Goal: Task Accomplishment & Management: Manage account settings

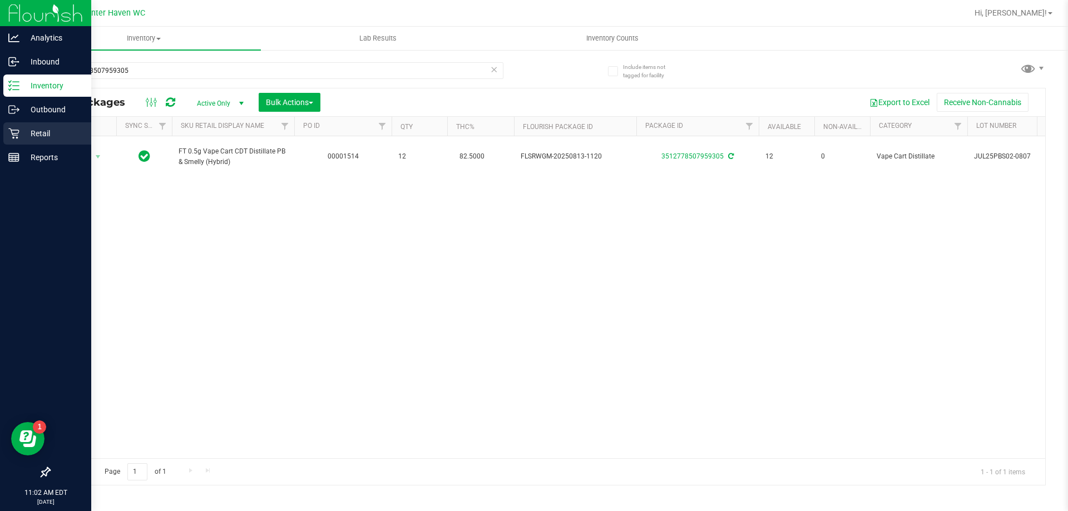
click at [25, 132] on p "Retail" at bounding box center [52, 133] width 67 height 13
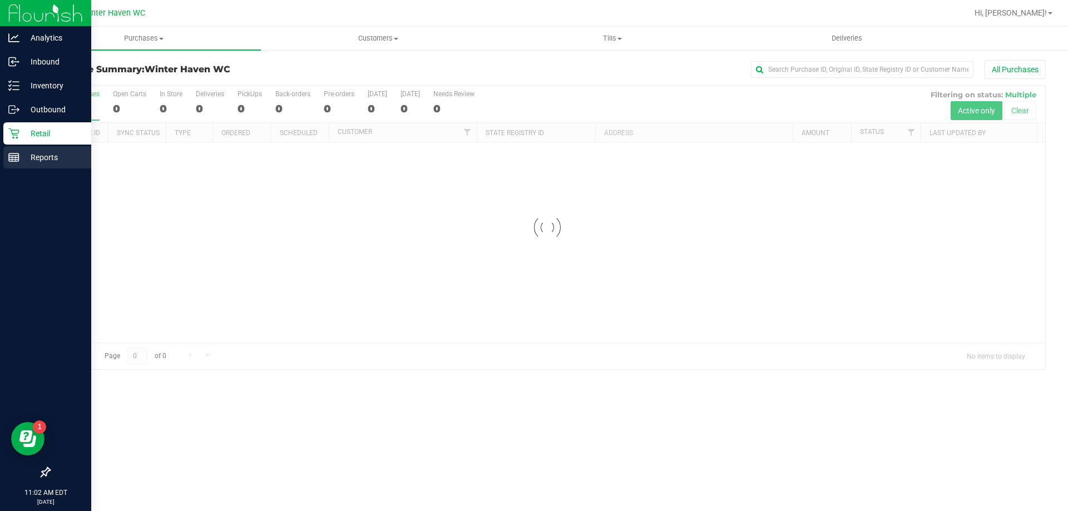
click at [19, 161] on icon at bounding box center [13, 157] width 11 height 11
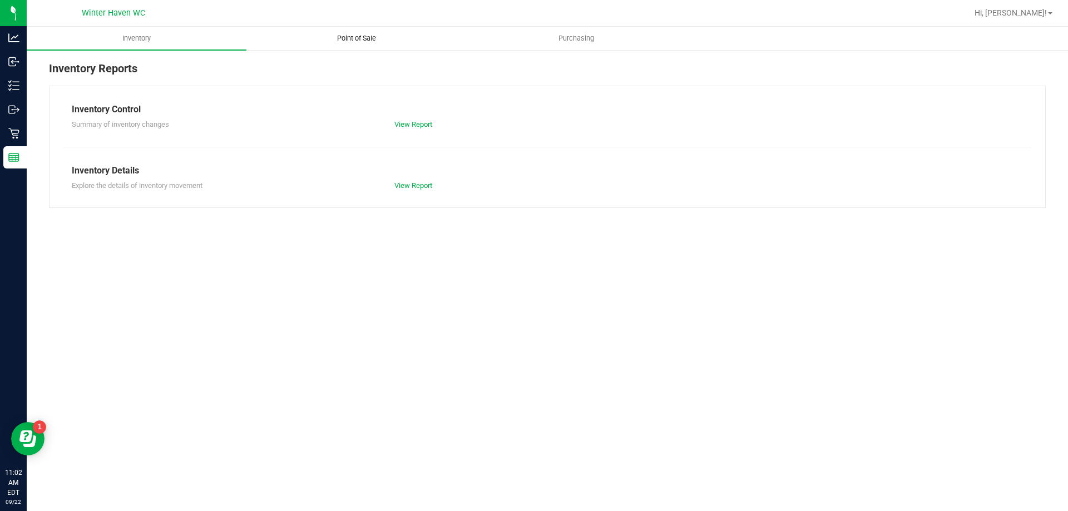
click at [367, 36] on span "Point of Sale" at bounding box center [356, 38] width 69 height 10
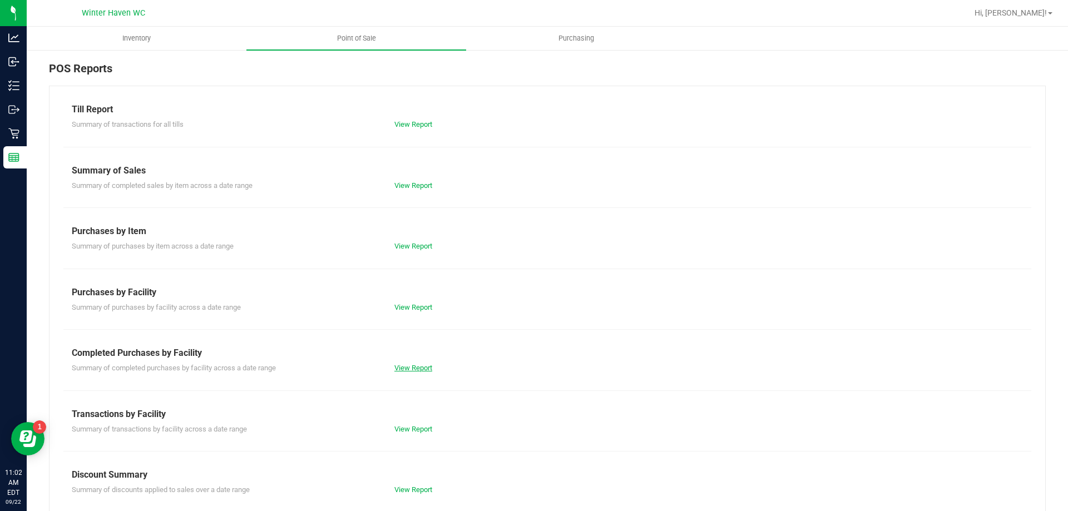
click at [421, 365] on link "View Report" at bounding box center [414, 368] width 38 height 8
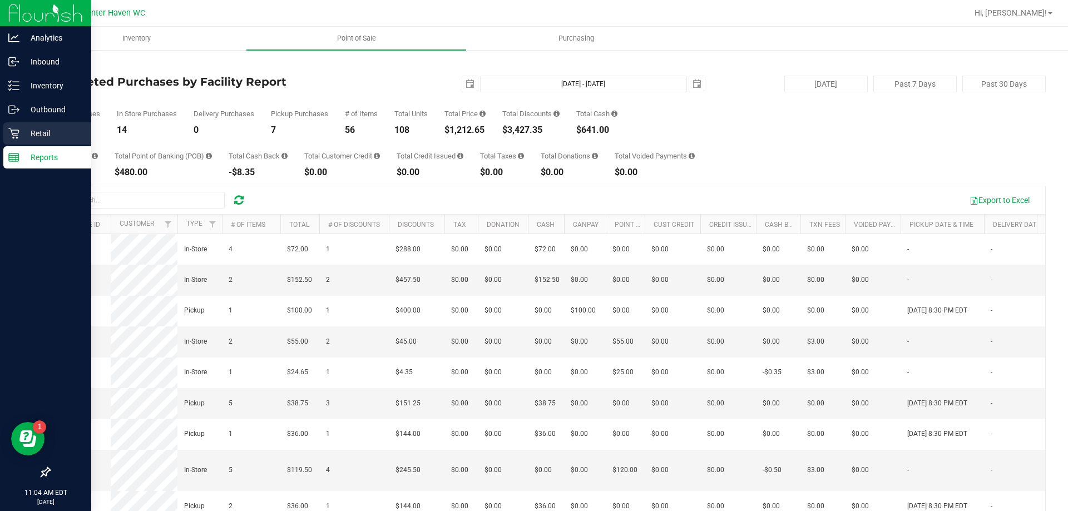
click at [39, 136] on p "Retail" at bounding box center [52, 133] width 67 height 13
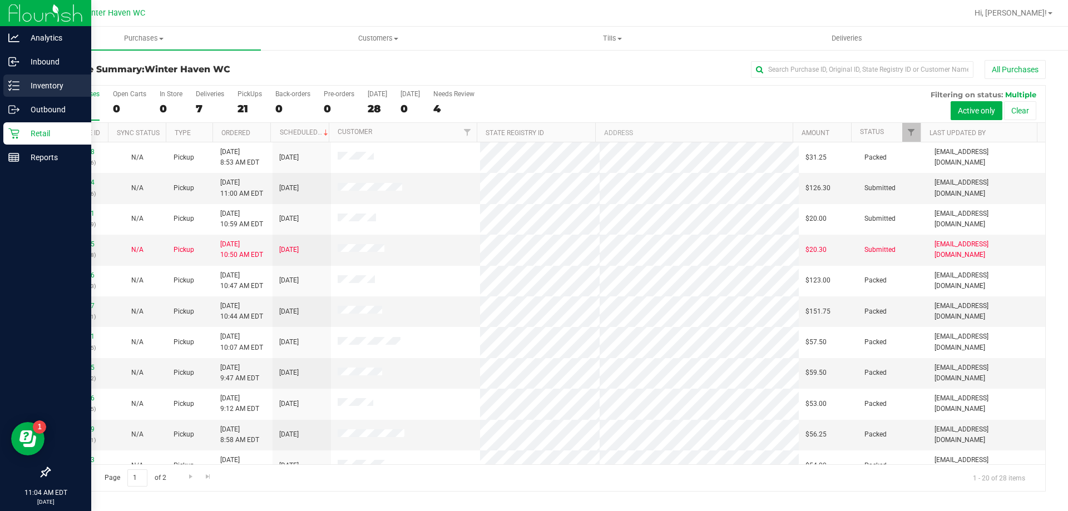
click at [43, 90] on p "Inventory" at bounding box center [52, 85] width 67 height 13
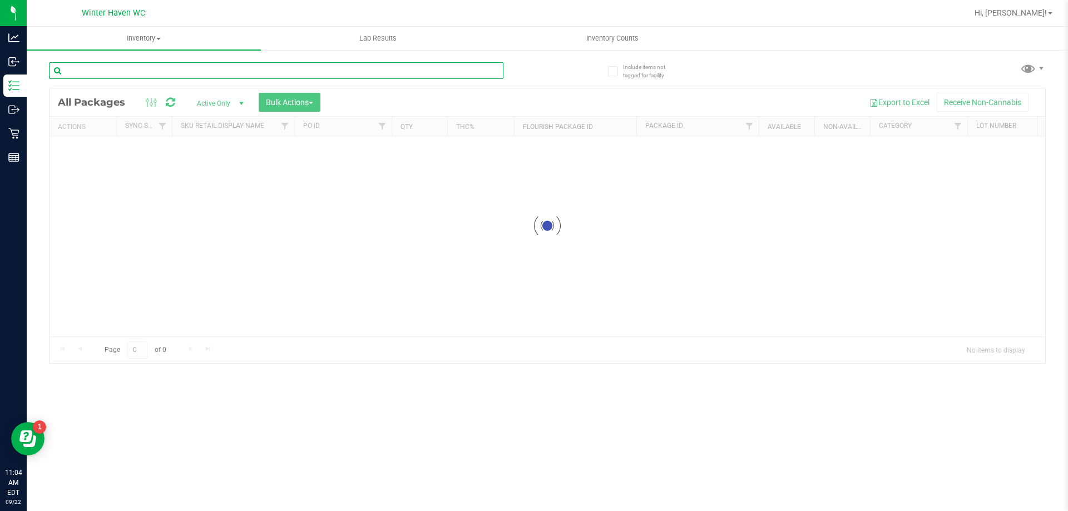
click at [200, 71] on input "text" at bounding box center [276, 70] width 455 height 17
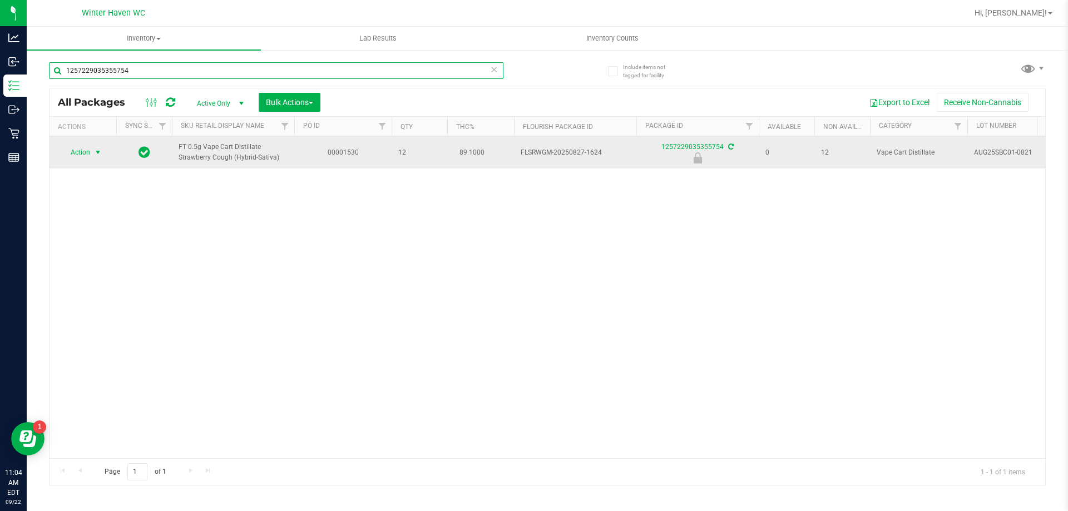
type input "1257229035355754"
click at [84, 158] on span "Action" at bounding box center [76, 153] width 30 height 16
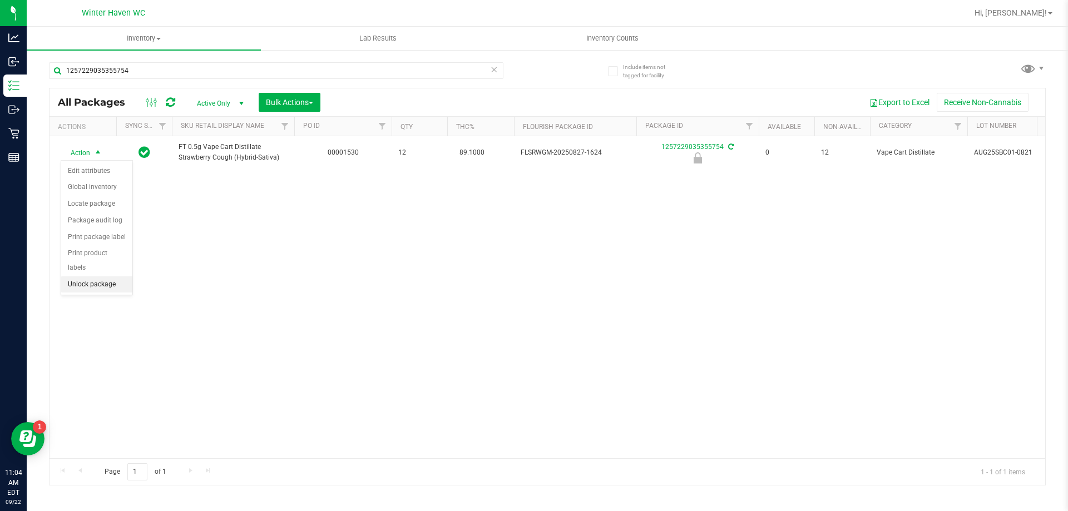
click at [83, 277] on li "Unlock package" at bounding box center [96, 285] width 71 height 17
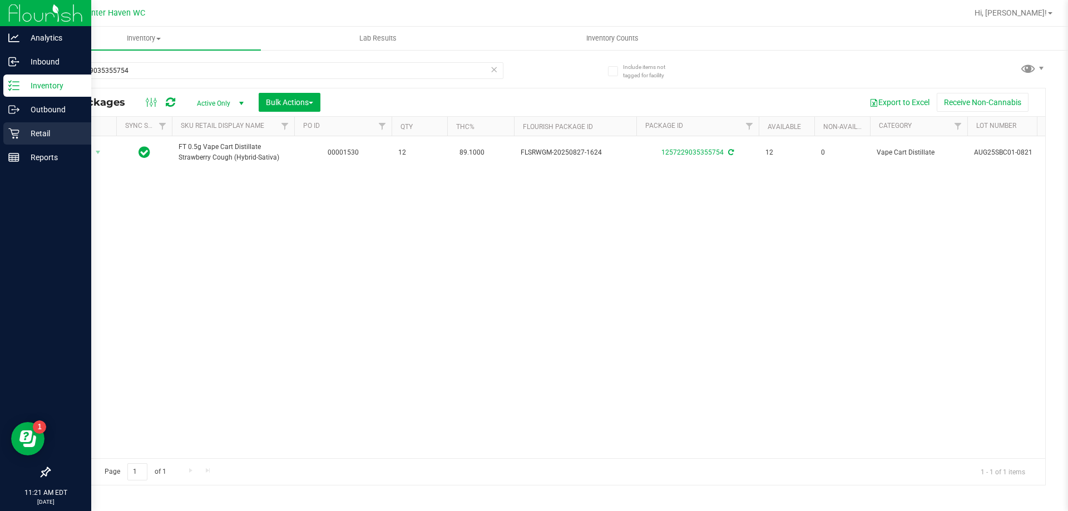
click at [26, 130] on p "Retail" at bounding box center [52, 133] width 67 height 13
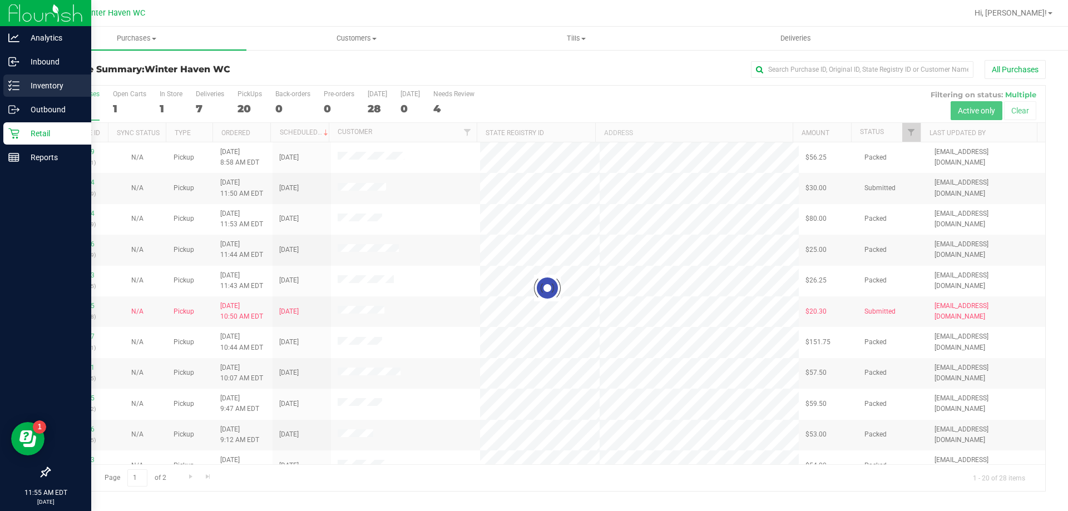
click at [17, 92] on div "Inventory" at bounding box center [47, 86] width 88 height 22
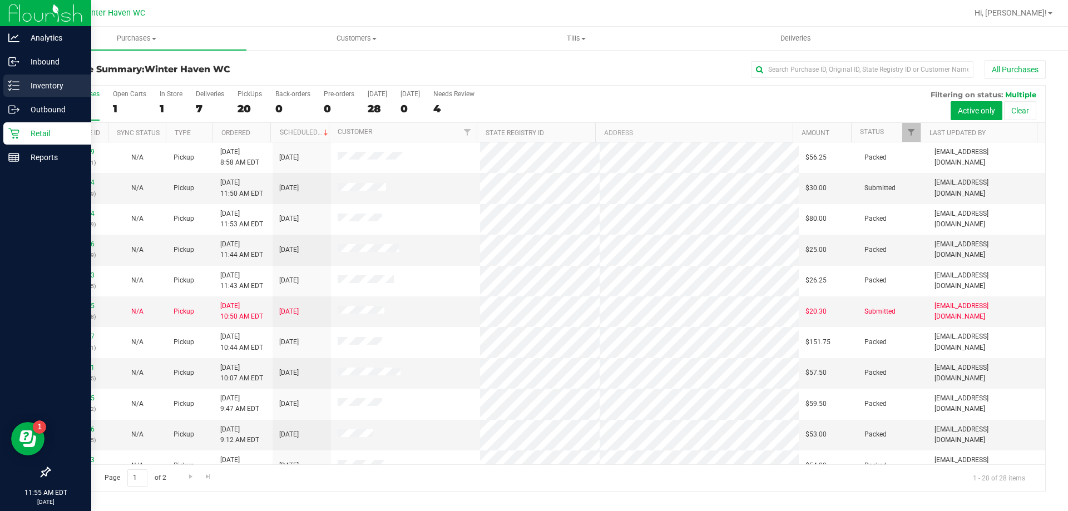
click at [17, 80] on div "Inventory" at bounding box center [47, 86] width 88 height 22
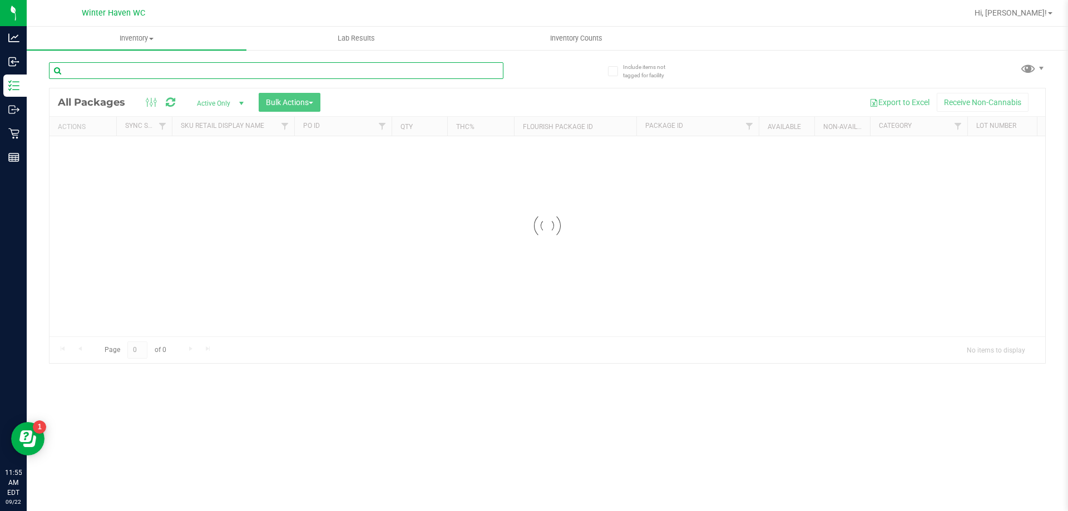
click at [187, 73] on input "text" at bounding box center [276, 70] width 455 height 17
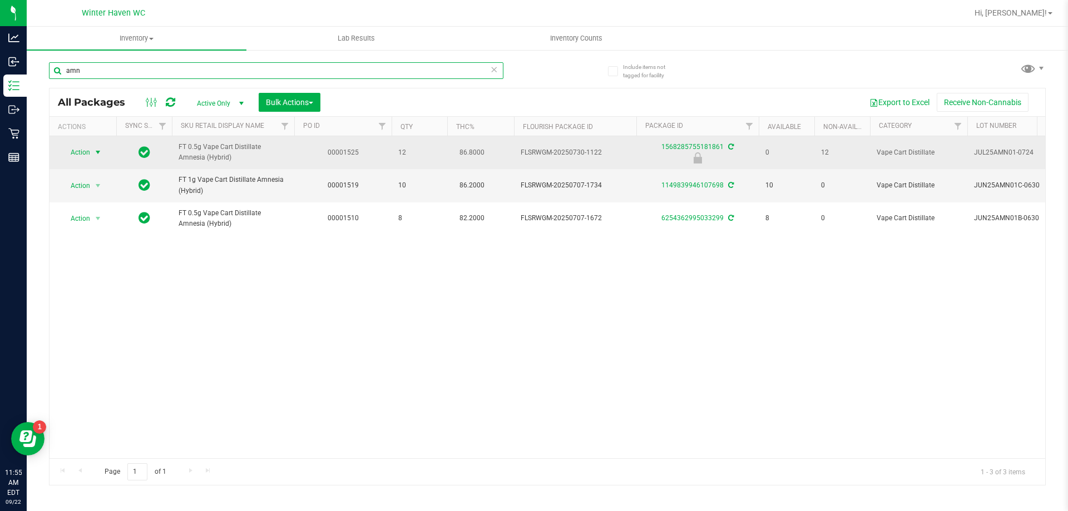
type input "amn"
click at [98, 151] on span "select" at bounding box center [97, 152] width 9 height 9
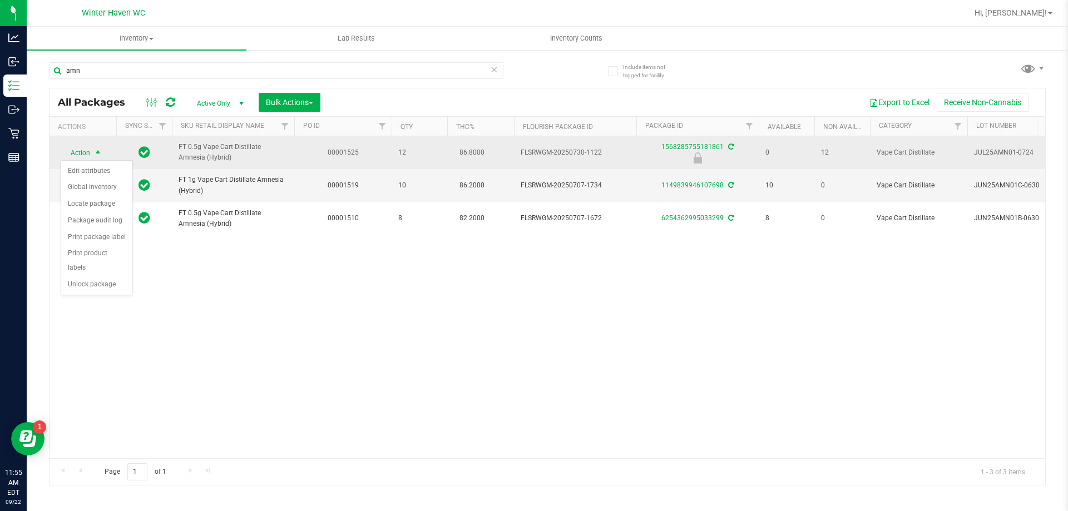
click at [98, 151] on span "select" at bounding box center [97, 153] width 9 height 9
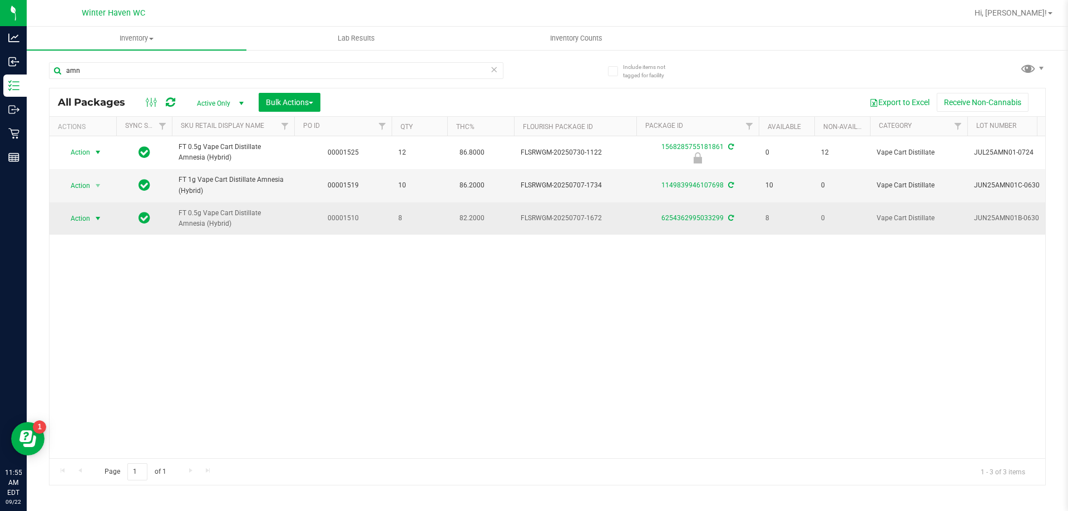
click at [90, 217] on span "Action" at bounding box center [76, 219] width 30 height 16
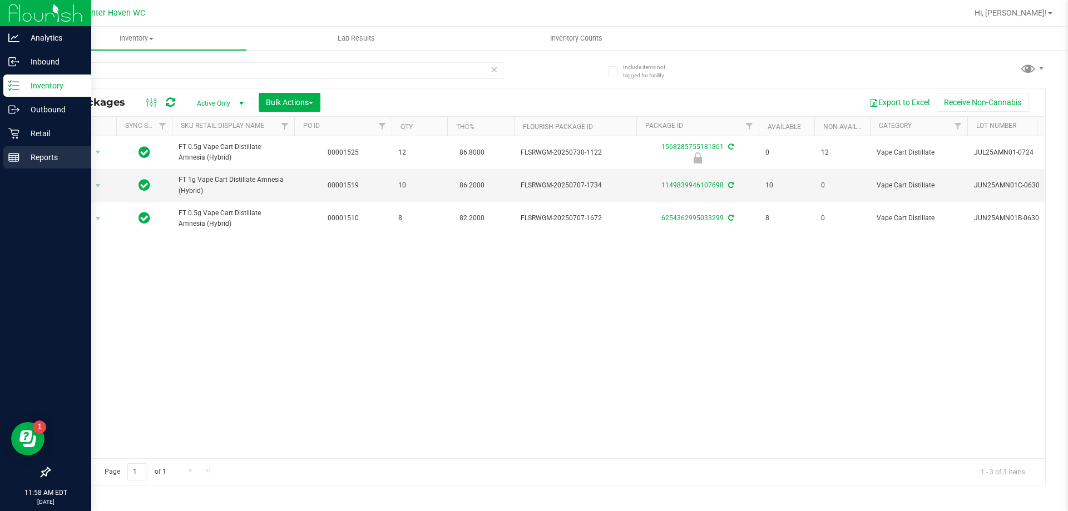
click at [71, 157] on p "Reports" at bounding box center [52, 157] width 67 height 13
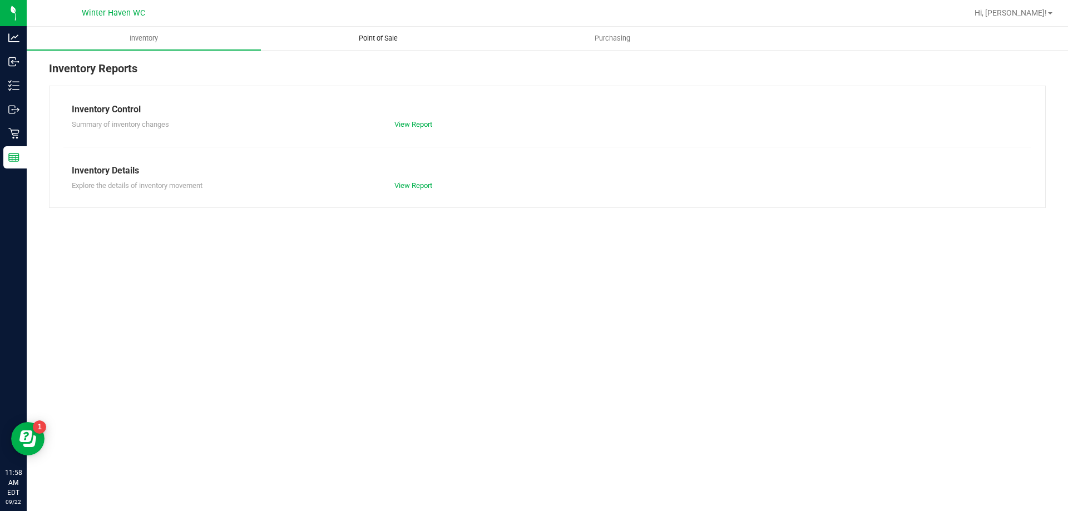
click at [364, 41] on span "Point of Sale" at bounding box center [378, 38] width 69 height 10
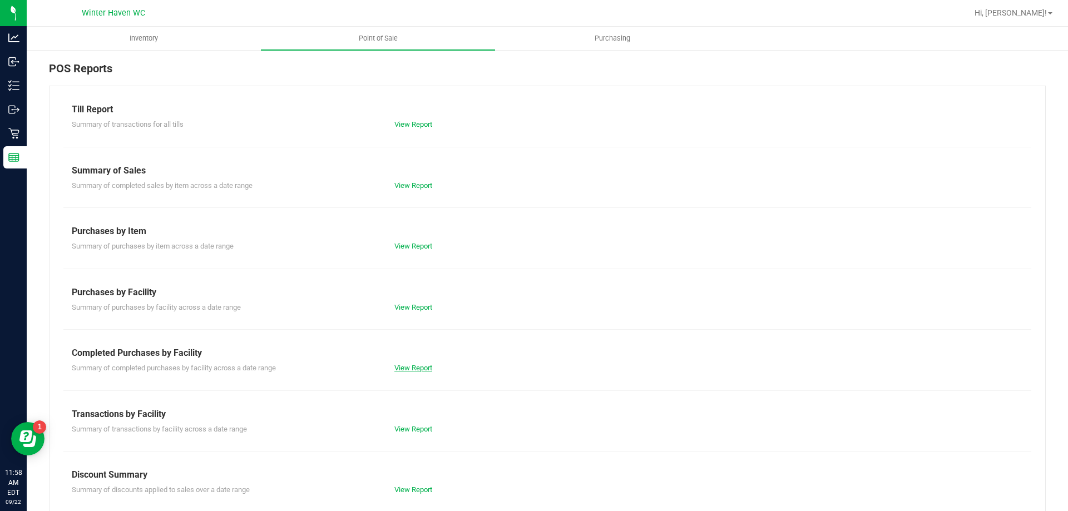
click at [424, 367] on link "View Report" at bounding box center [414, 368] width 38 height 8
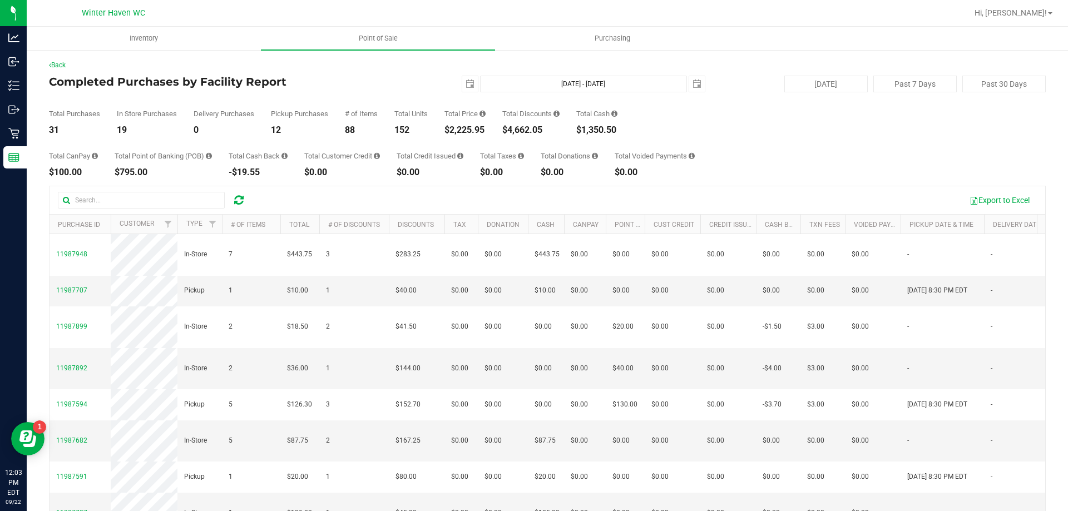
click at [455, 129] on div "$2,225.95" at bounding box center [465, 130] width 41 height 9
click at [432, 131] on div "Total Purchases 31 In Store Purchases 19 Delivery Purchases 0 Pickup Purchases …" at bounding box center [547, 113] width 997 height 42
click at [436, 110] on div "Total Purchases 31 In Store Purchases 19 Delivery Purchases 0 Pickup Purchases …" at bounding box center [547, 113] width 997 height 42
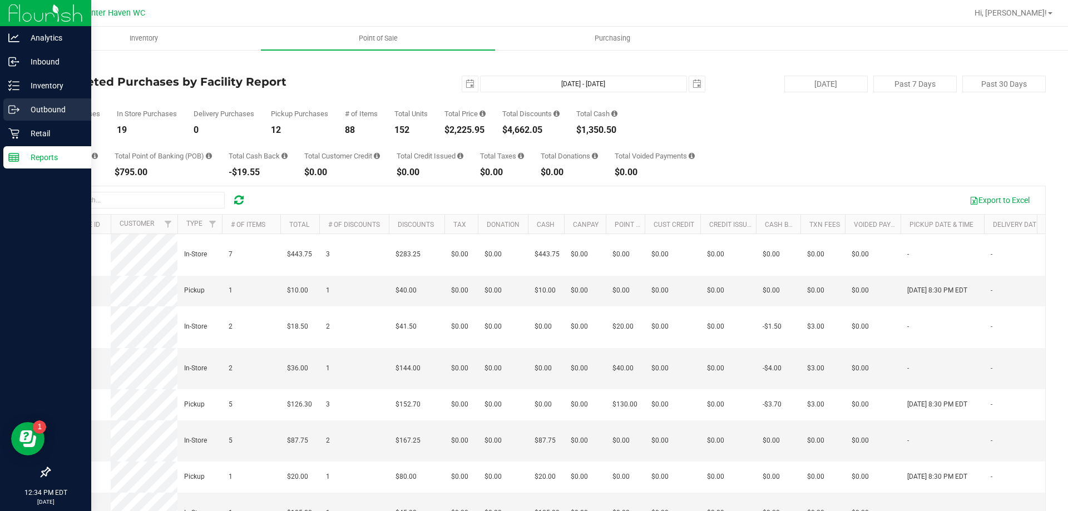
click at [29, 116] on p "Outbound" at bounding box center [52, 109] width 67 height 13
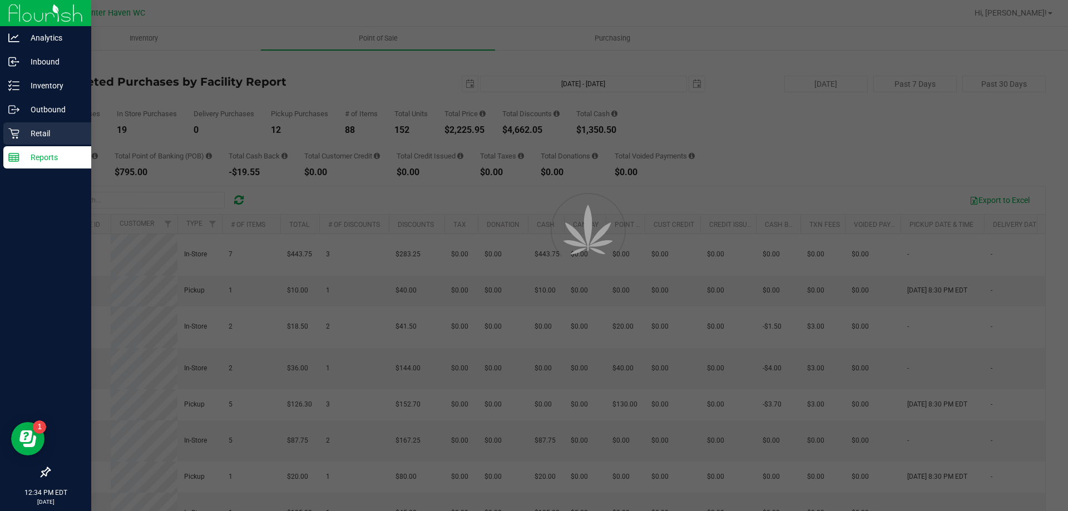
click at [40, 135] on p "Retail" at bounding box center [52, 133] width 67 height 13
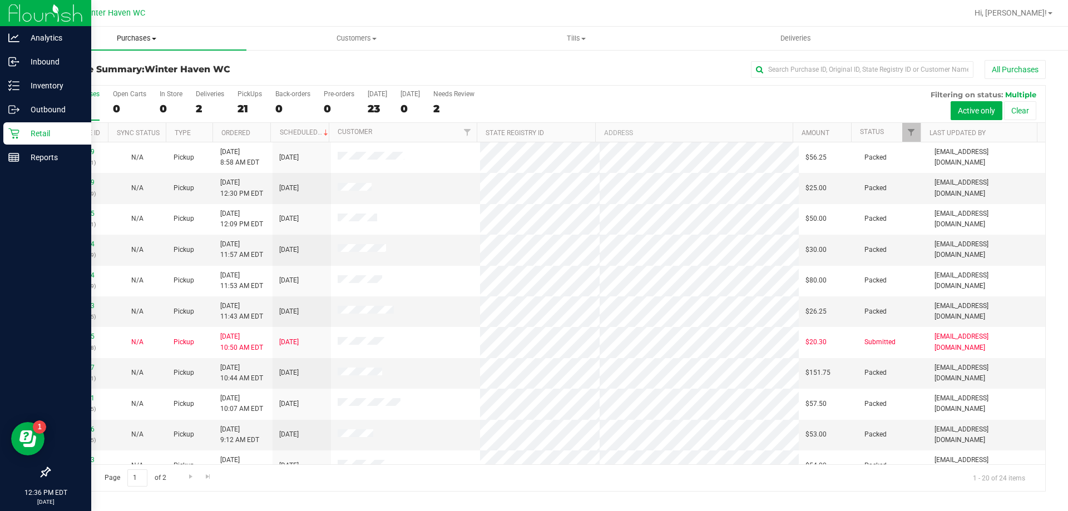
click at [152, 49] on uib-tab-heading "Purchases Summary of purchases Fulfillment All purchases" at bounding box center [137, 38] width 220 height 23
click at [79, 78] on span "Fulfillment" at bounding box center [61, 80] width 69 height 9
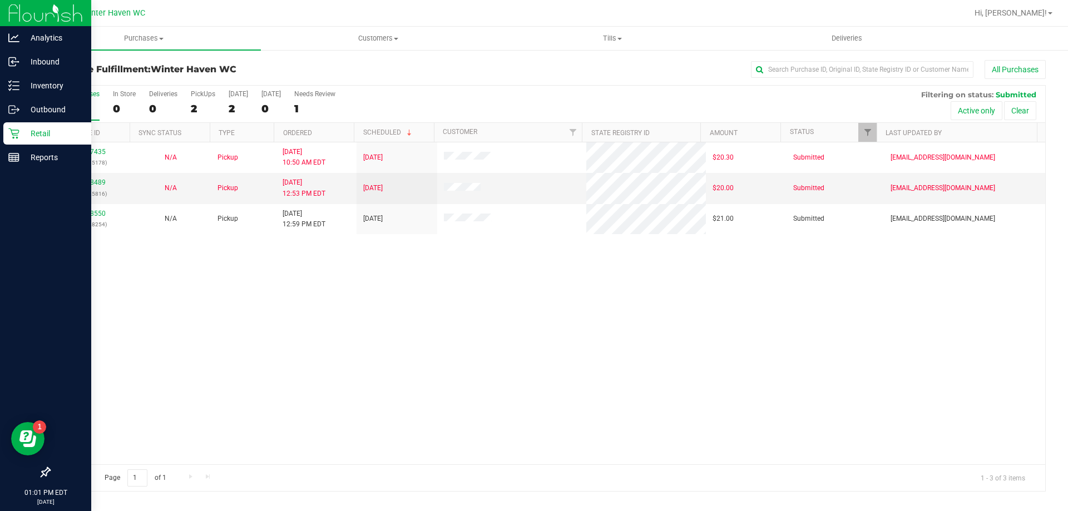
click at [344, 267] on div "11987435 (326685178) N/A Pickup 9/22/2025 10:50 AM EDT 9/22/2025 $20.30 Submitt…" at bounding box center [548, 303] width 996 height 322
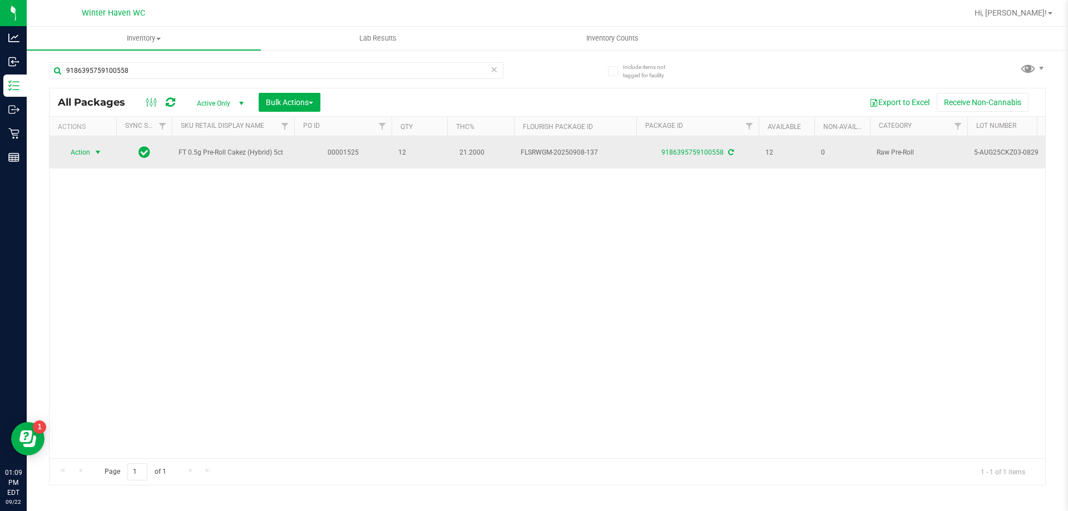
click at [87, 152] on span "Action" at bounding box center [76, 153] width 30 height 16
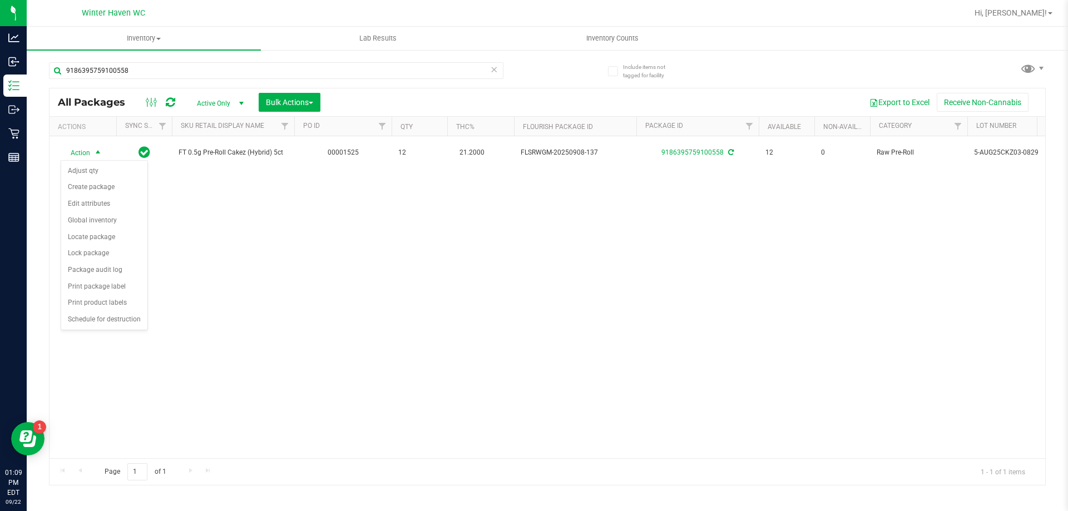
click at [219, 279] on div "Action Action Adjust qty Create package Edit attributes Global inventory Locate…" at bounding box center [548, 297] width 996 height 322
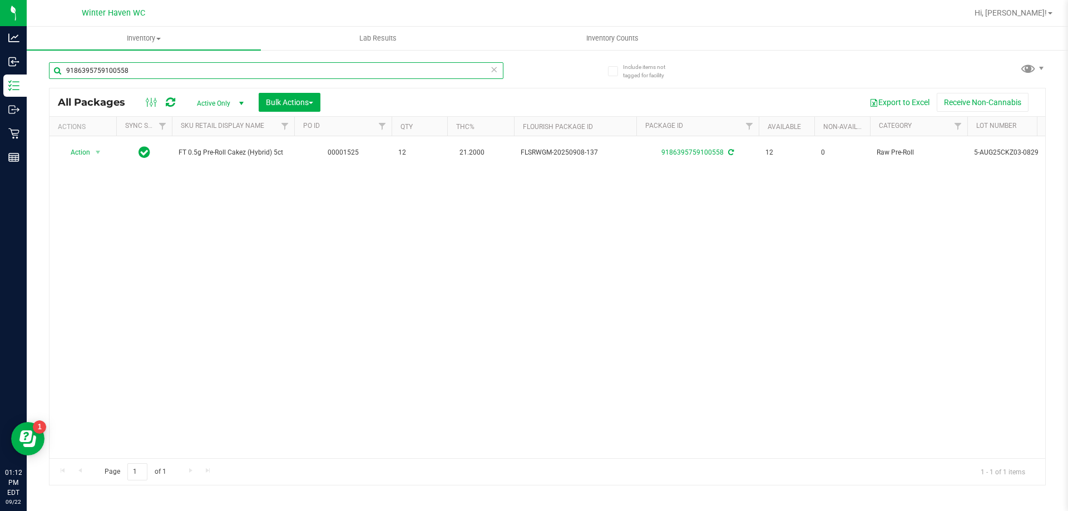
click at [260, 78] on input "9186395759100558" at bounding box center [276, 70] width 455 height 17
click at [259, 75] on input "9186395759100558" at bounding box center [276, 70] width 455 height 17
click at [264, 66] on input "9186395759100558" at bounding box center [276, 70] width 455 height 17
drag, startPoint x: 264, startPoint y: 66, endPoint x: 273, endPoint y: 78, distance: 14.8
click at [268, 75] on input "9186395759100558" at bounding box center [276, 70] width 455 height 17
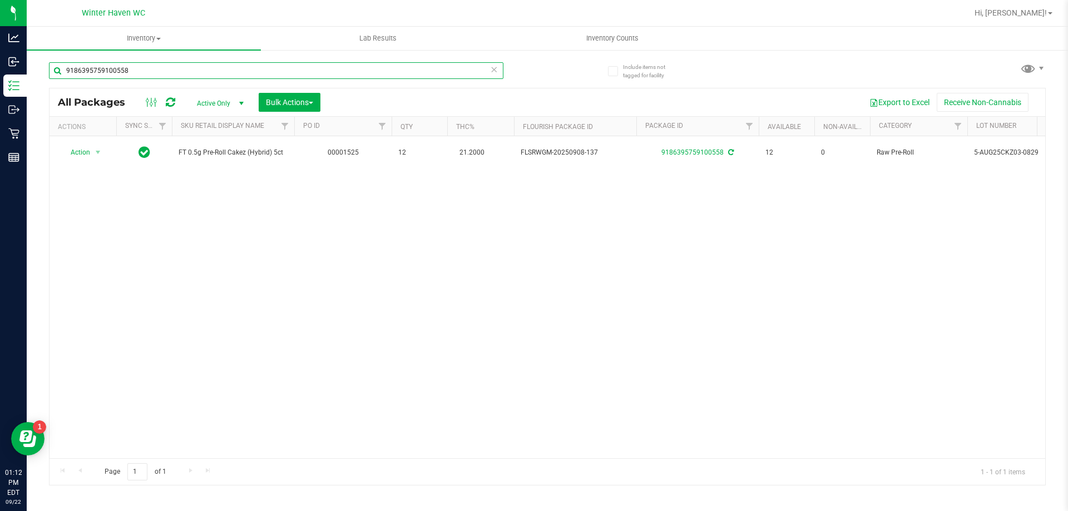
click at [275, 70] on input "9186395759100558" at bounding box center [276, 70] width 455 height 17
click at [276, 69] on input "9186395759100558" at bounding box center [276, 70] width 455 height 17
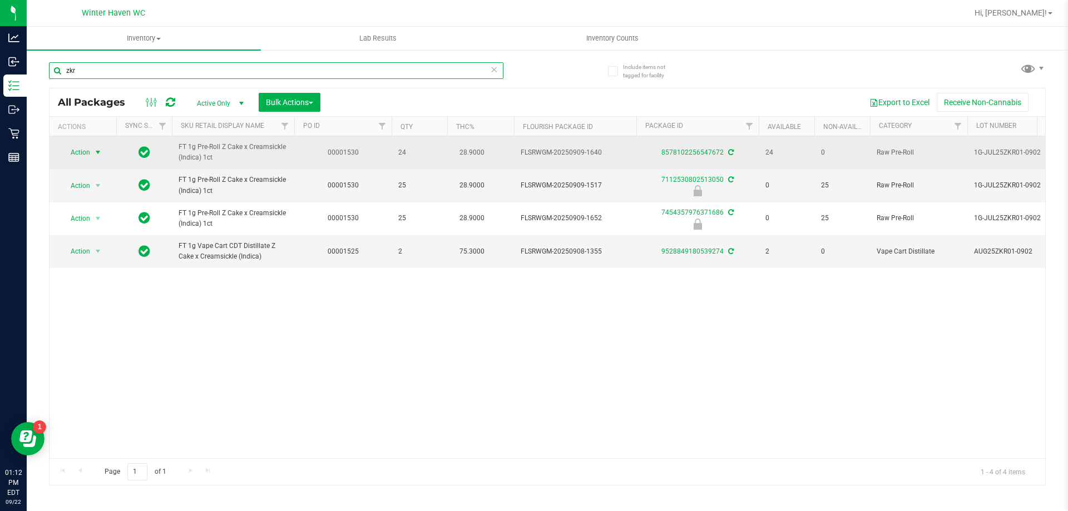
type input "zkr"
click at [76, 151] on span "Action" at bounding box center [76, 153] width 30 height 16
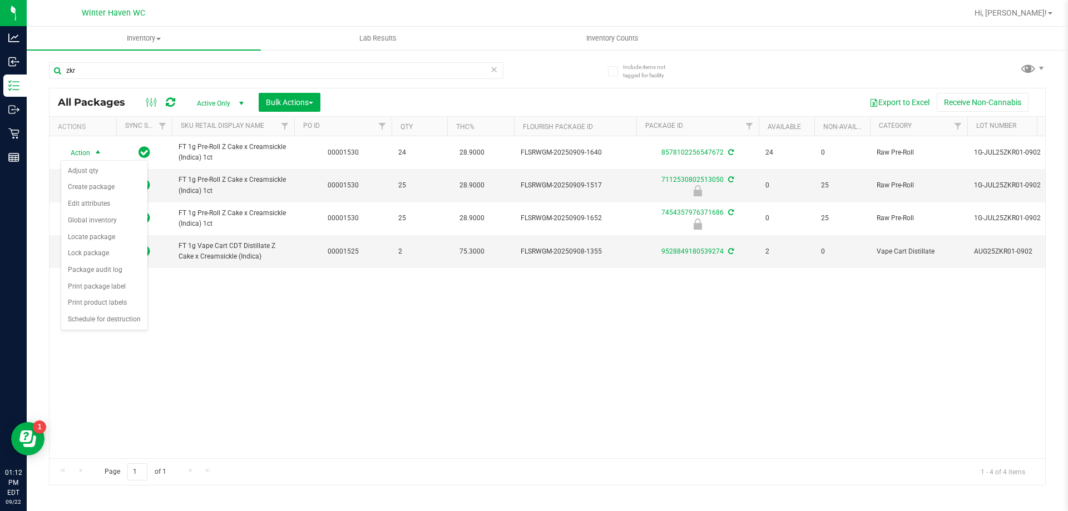
click at [233, 339] on div "Action Action Adjust qty Create package Edit attributes Global inventory Locate…" at bounding box center [548, 297] width 996 height 322
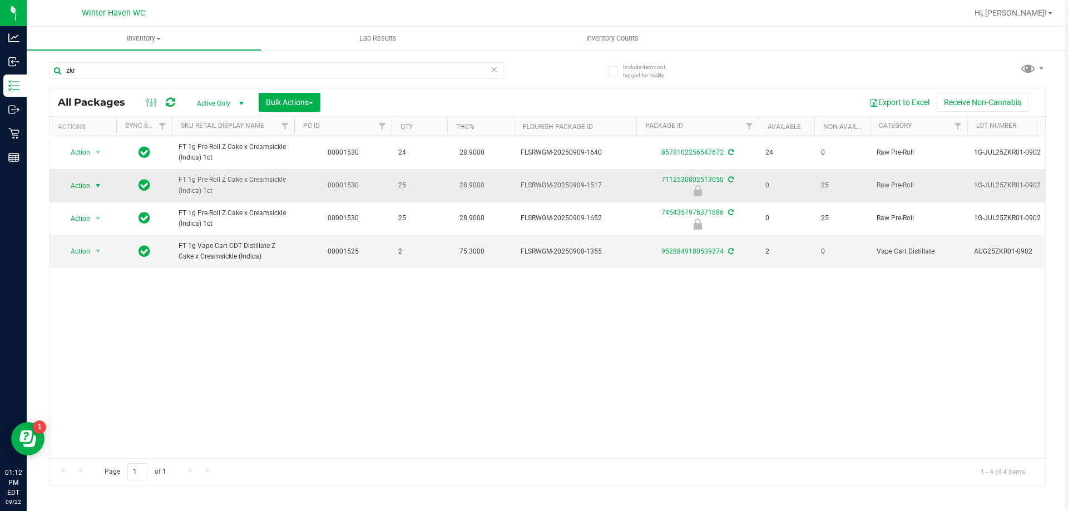
click at [74, 190] on span "Action" at bounding box center [76, 186] width 30 height 16
click at [392, 379] on div "Action Action Adjust qty Create package Edit attributes Global inventory Locate…" at bounding box center [548, 297] width 996 height 322
click at [90, 183] on span "Action" at bounding box center [76, 186] width 30 height 16
click at [107, 309] on li "Unlock package" at bounding box center [96, 317] width 71 height 17
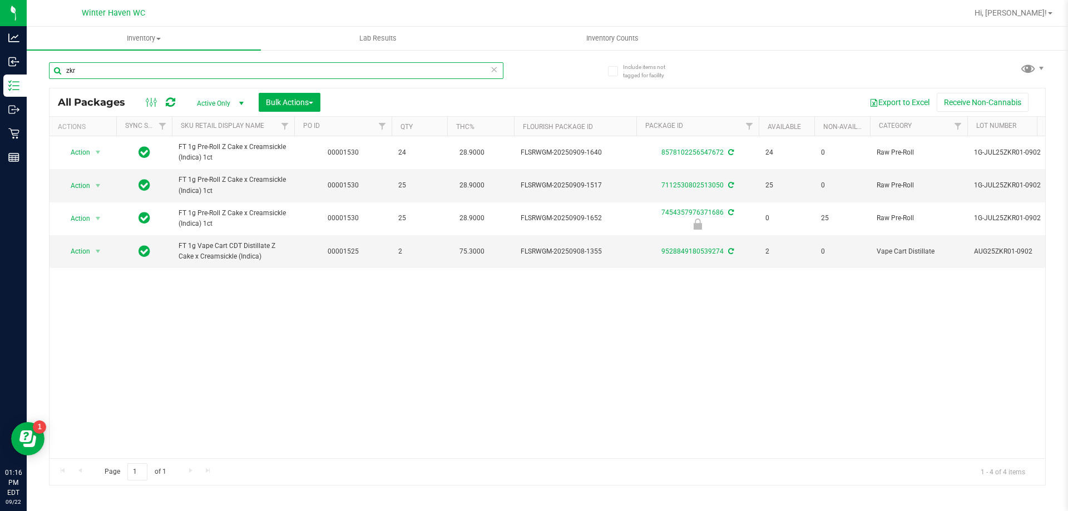
click at [193, 75] on input "zkr" at bounding box center [276, 70] width 455 height 17
click at [336, 294] on div "Action Action Adjust qty Create package Edit attributes Global inventory Locate…" at bounding box center [548, 297] width 996 height 322
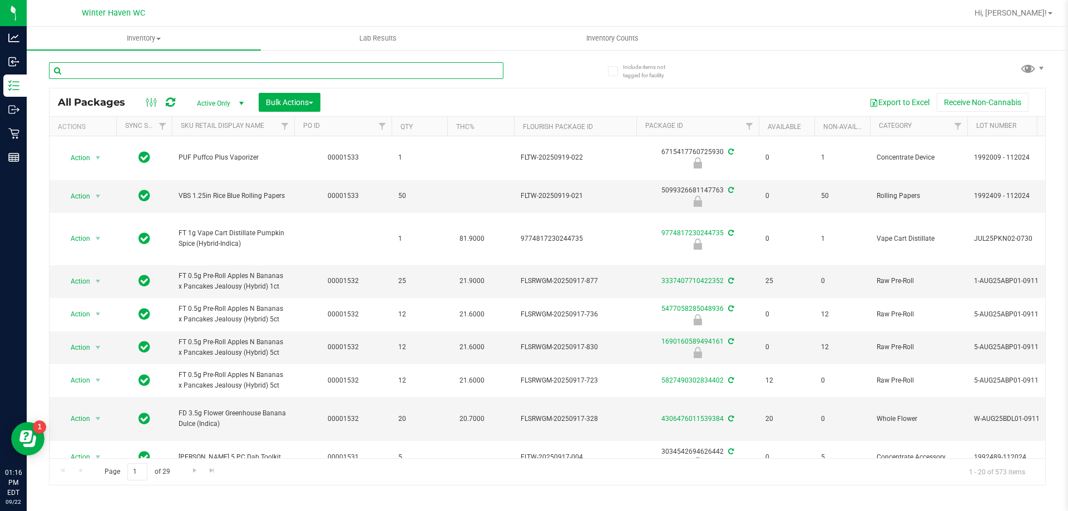
click at [292, 71] on input "text" at bounding box center [276, 70] width 455 height 17
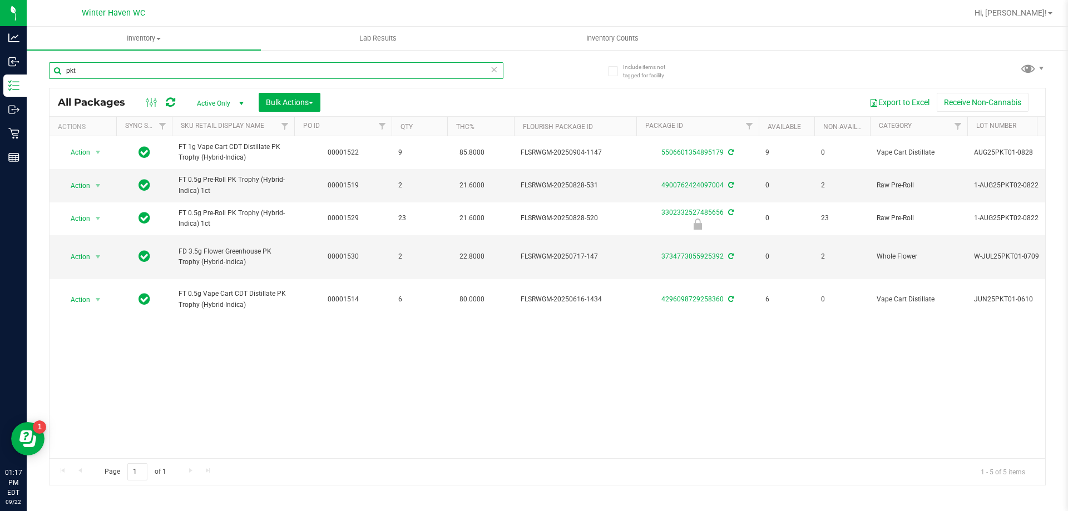
click at [215, 75] on input "pkt" at bounding box center [276, 70] width 455 height 17
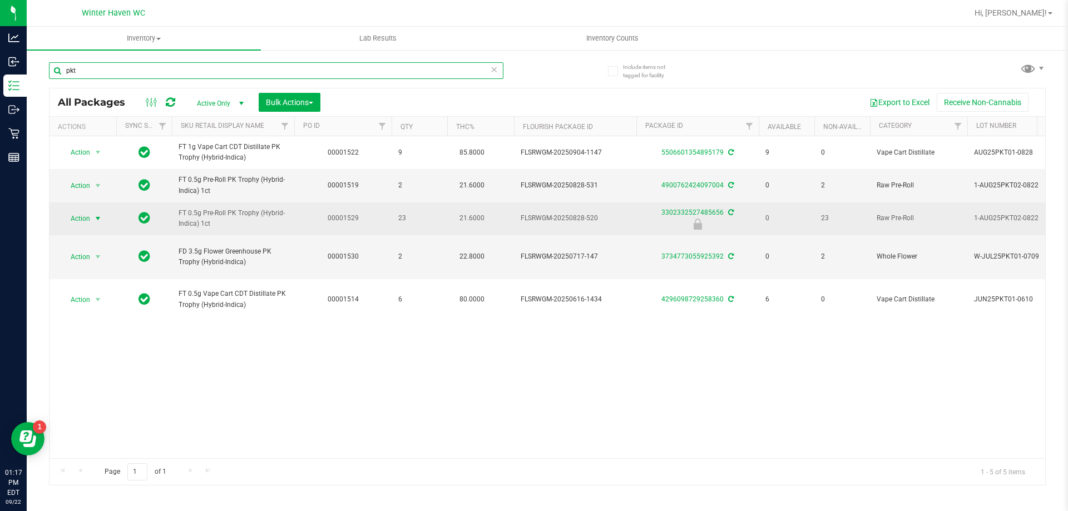
type input "pkt"
click at [85, 216] on span "Action" at bounding box center [76, 219] width 30 height 16
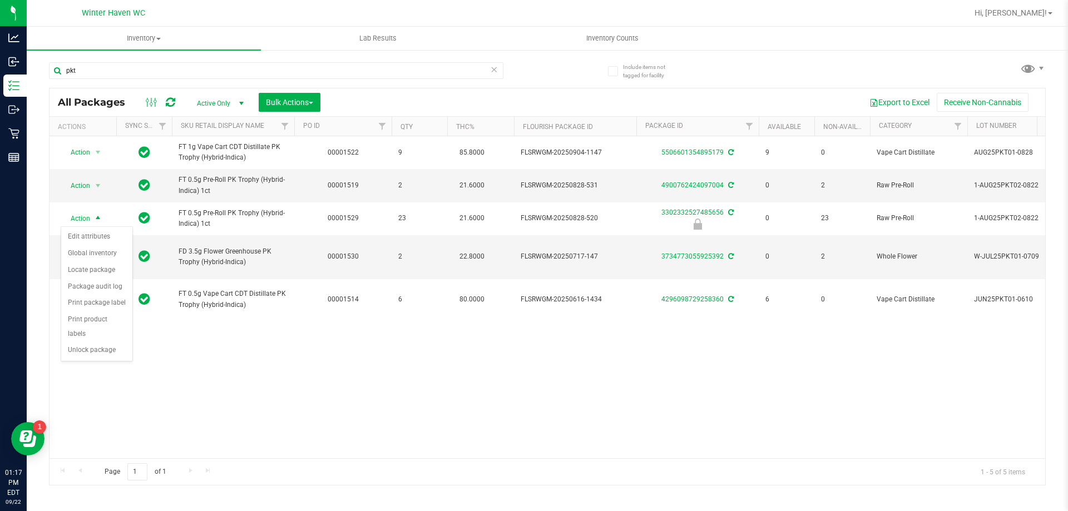
click at [222, 394] on div "Action Action Adjust qty Create package Edit attributes Global inventory Locate…" at bounding box center [548, 297] width 996 height 322
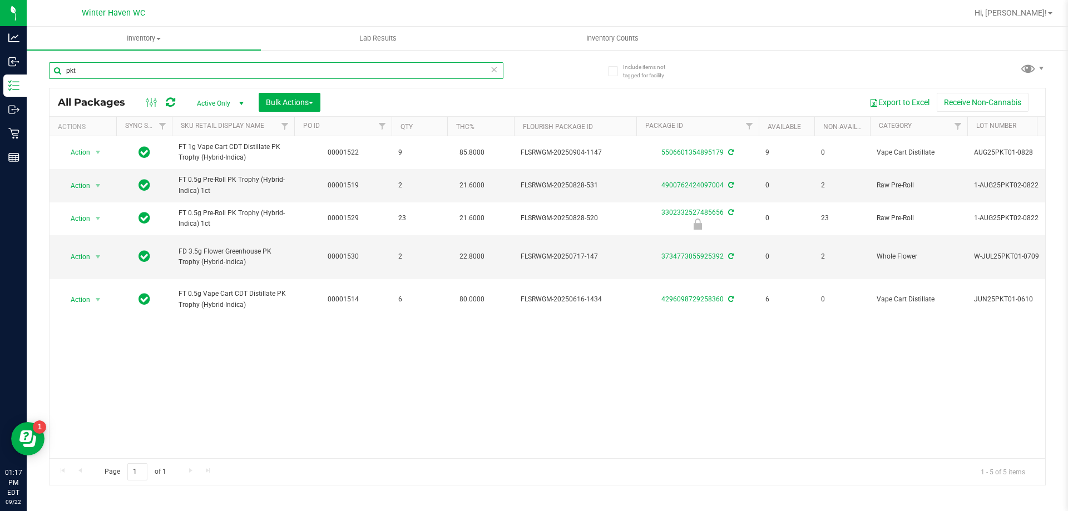
click at [93, 72] on input "pkt" at bounding box center [276, 70] width 455 height 17
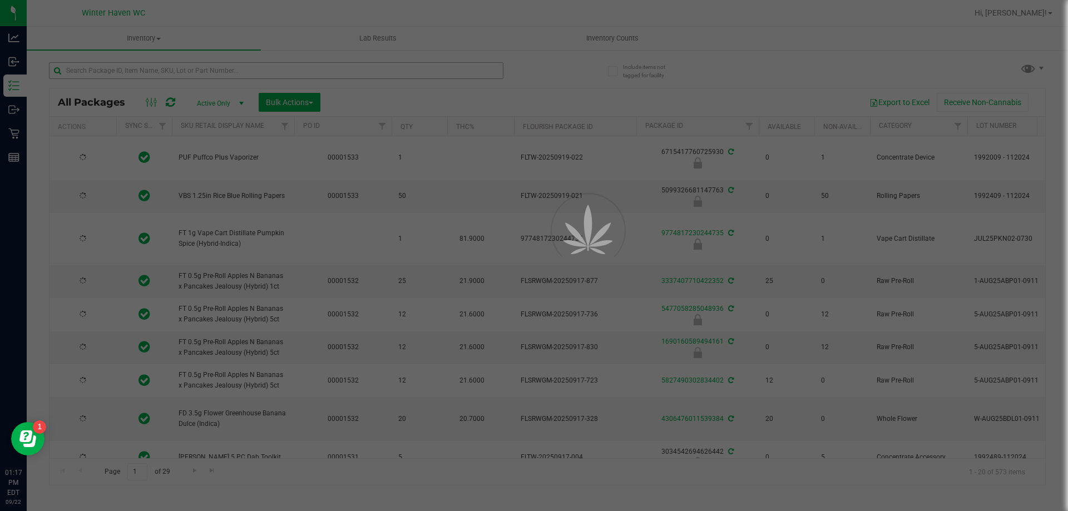
click at [151, 70] on div at bounding box center [534, 255] width 1068 height 511
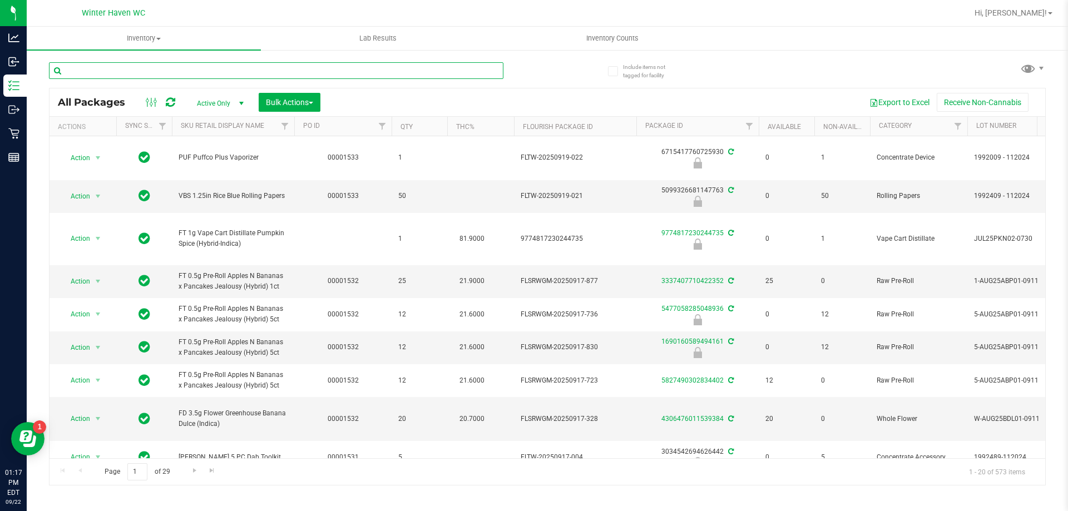
click at [151, 70] on input "text" at bounding box center [276, 70] width 455 height 17
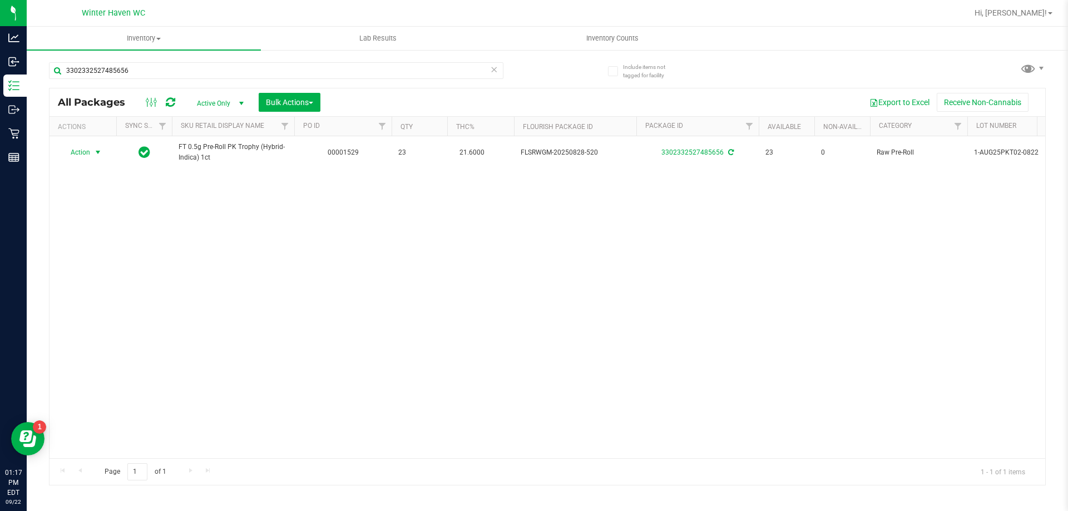
click at [91, 153] on span "select" at bounding box center [98, 153] width 14 height 16
click at [304, 265] on div "Action Action Adjust qty Create package Edit attributes Global inventory Locate…" at bounding box center [548, 297] width 996 height 322
click at [207, 73] on input "3302332527485656" at bounding box center [276, 70] width 455 height 17
type input "mec"
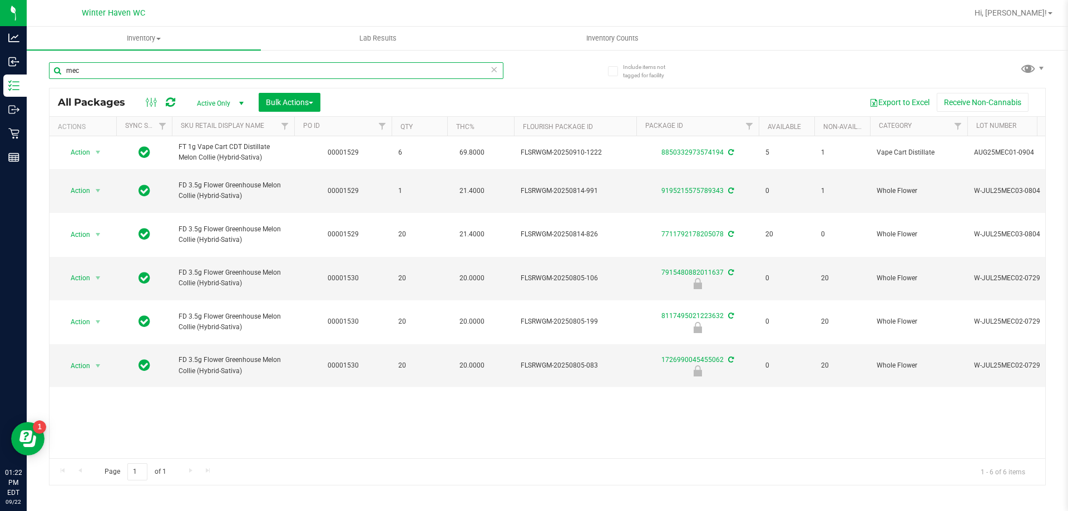
click at [218, 73] on input "mec" at bounding box center [276, 70] width 455 height 17
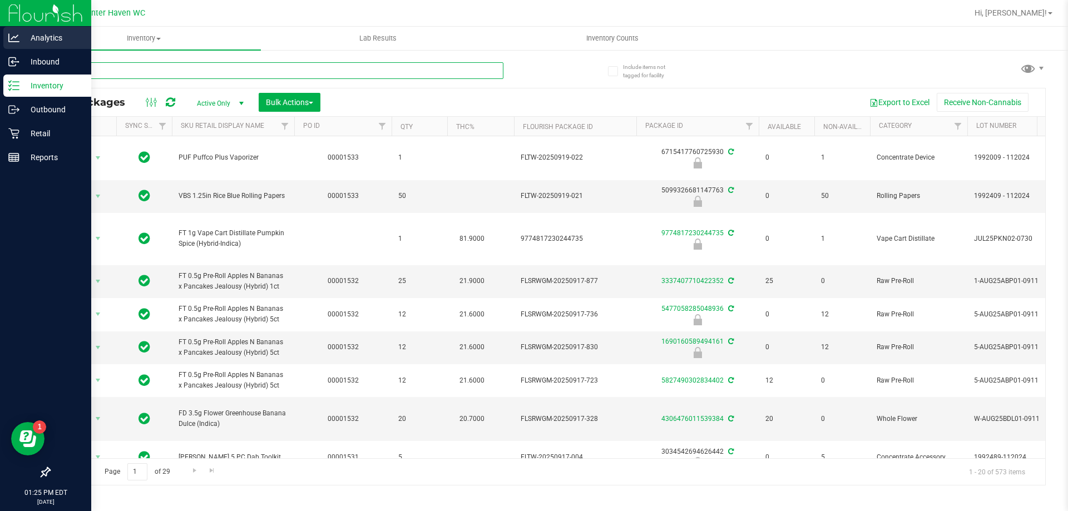
type input "aml"
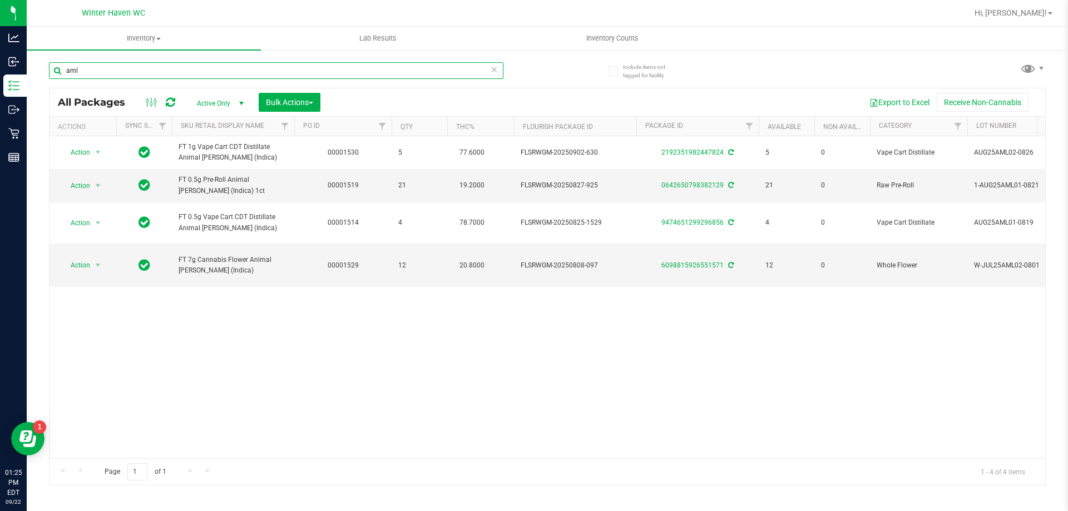
click at [161, 71] on input "aml" at bounding box center [276, 70] width 455 height 17
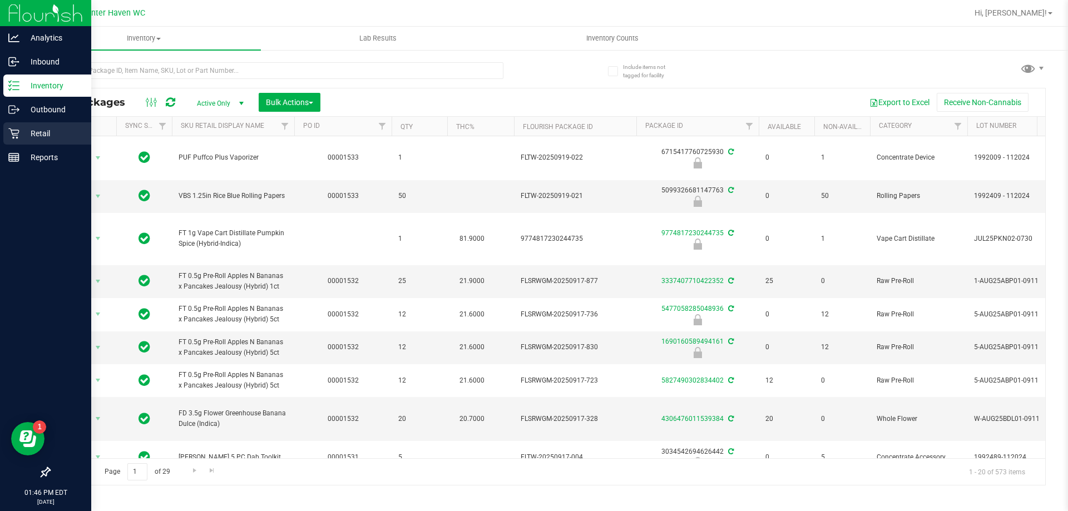
click at [42, 130] on p "Retail" at bounding box center [52, 133] width 67 height 13
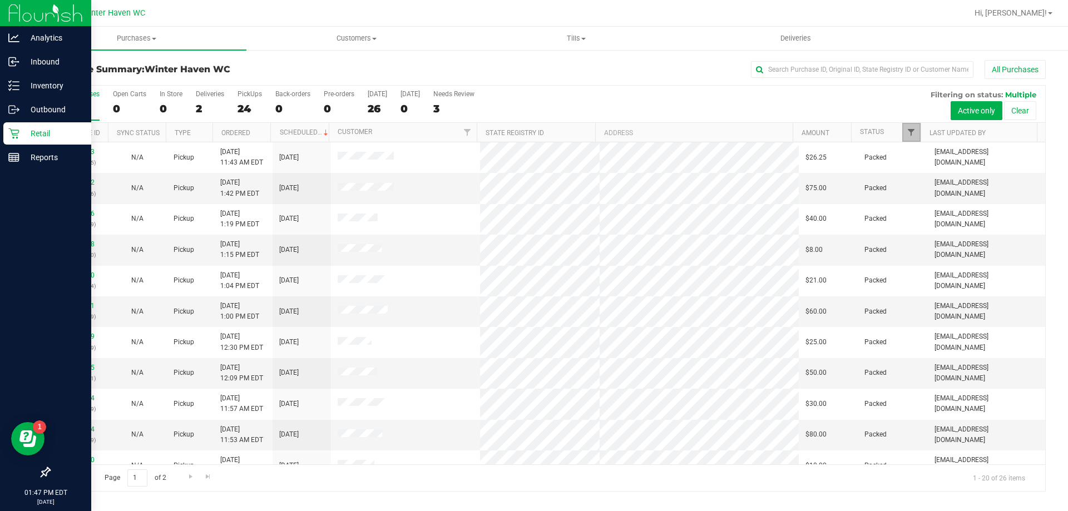
click at [914, 134] on span "Filter" at bounding box center [911, 132] width 9 height 9
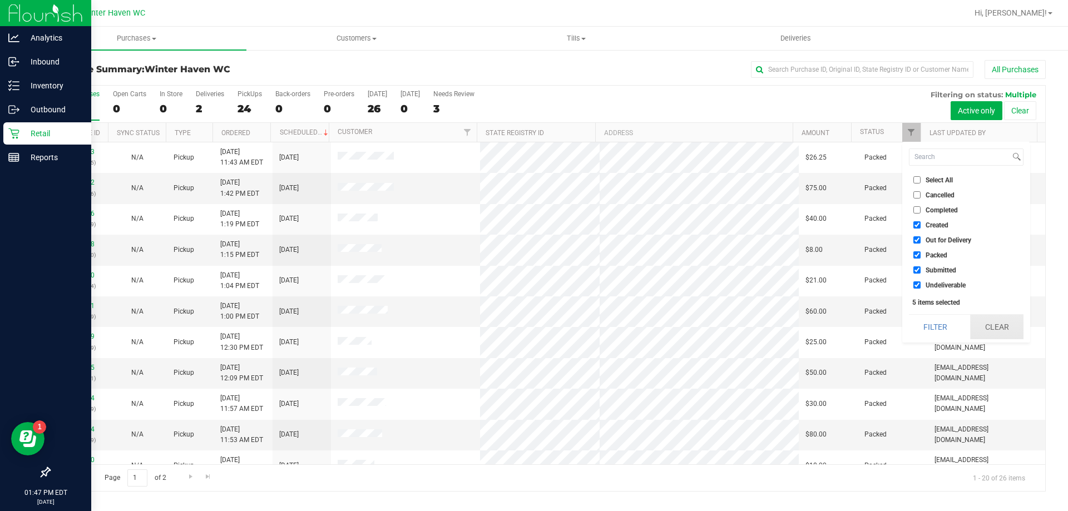
click at [1003, 339] on button "Clear" at bounding box center [996, 327] width 53 height 24
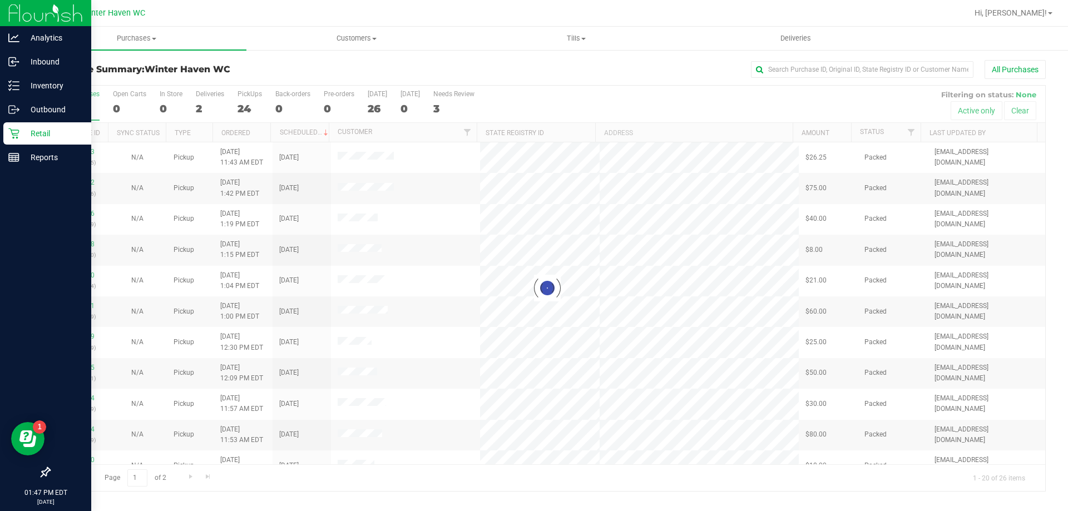
click at [906, 128] on div at bounding box center [548, 289] width 996 height 406
click at [909, 127] on div at bounding box center [548, 289] width 996 height 406
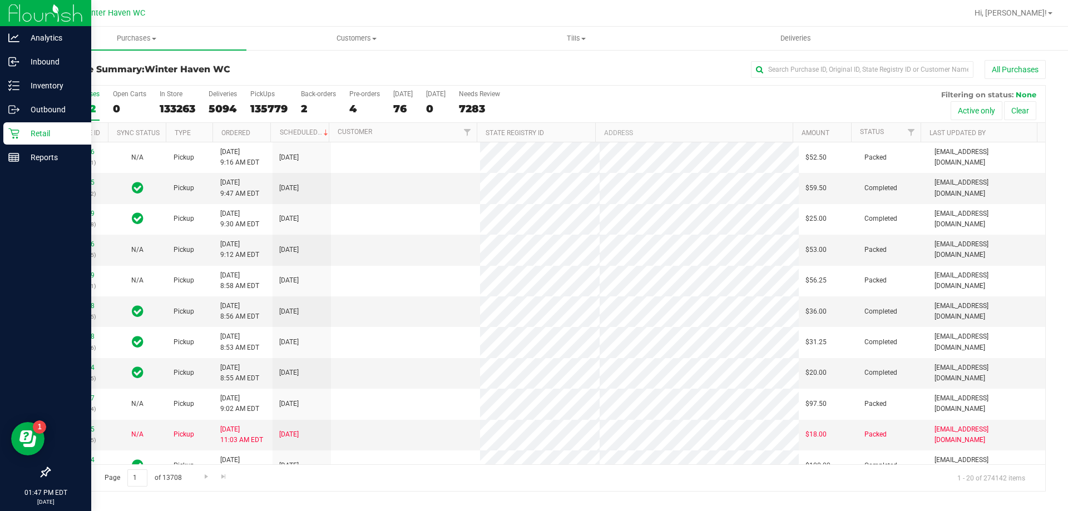
click at [889, 125] on th "Status" at bounding box center [886, 132] width 70 height 19
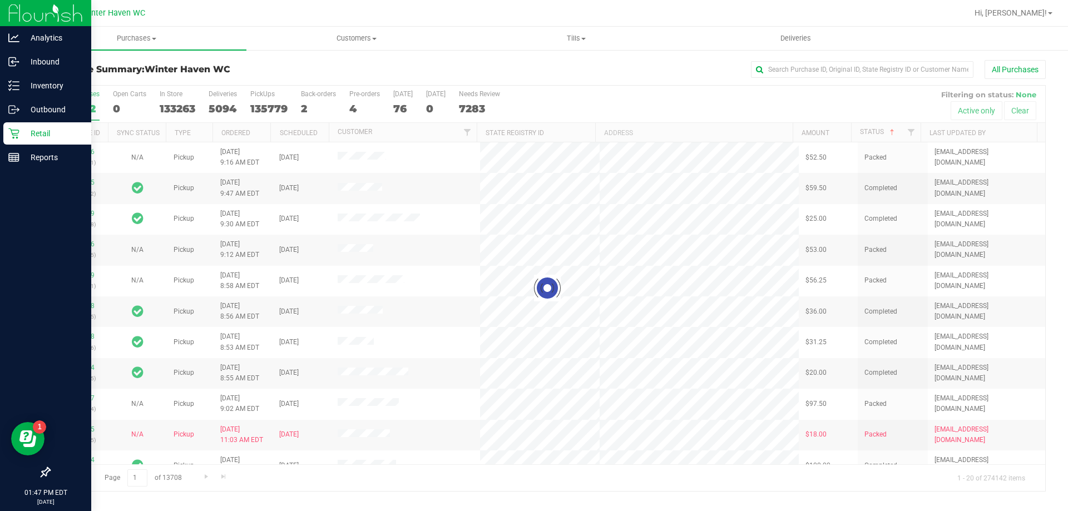
click at [911, 134] on div at bounding box center [548, 289] width 996 height 406
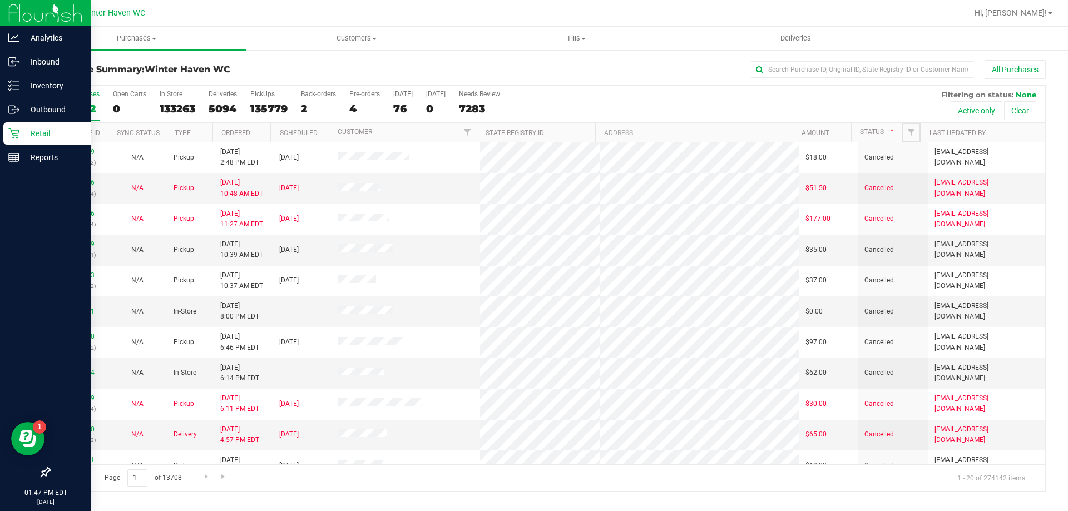
click at [911, 134] on span "Filter" at bounding box center [911, 132] width 9 height 9
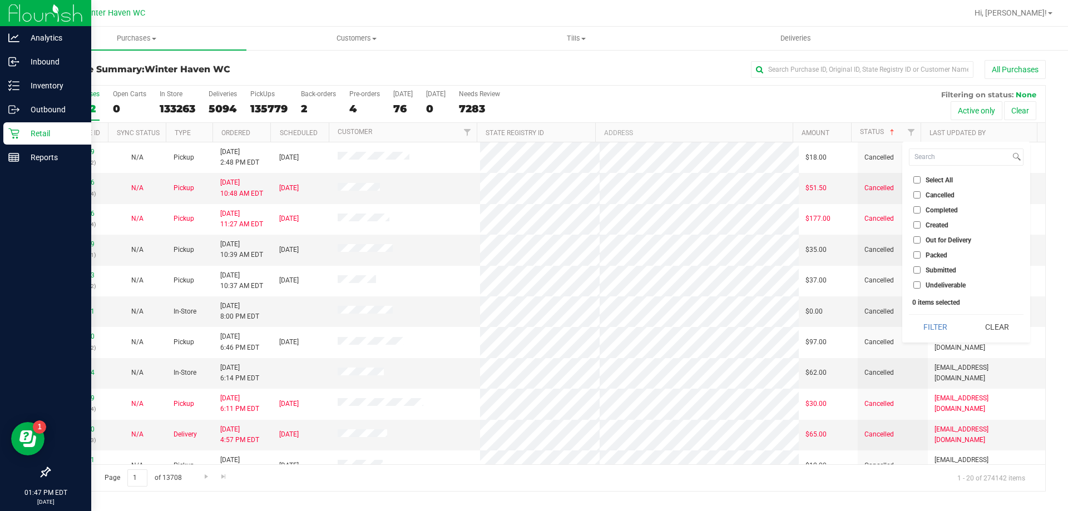
click at [920, 271] on input "Submitted" at bounding box center [917, 270] width 7 height 7
checkbox input "true"
click at [930, 326] on button "Filter" at bounding box center [935, 327] width 53 height 24
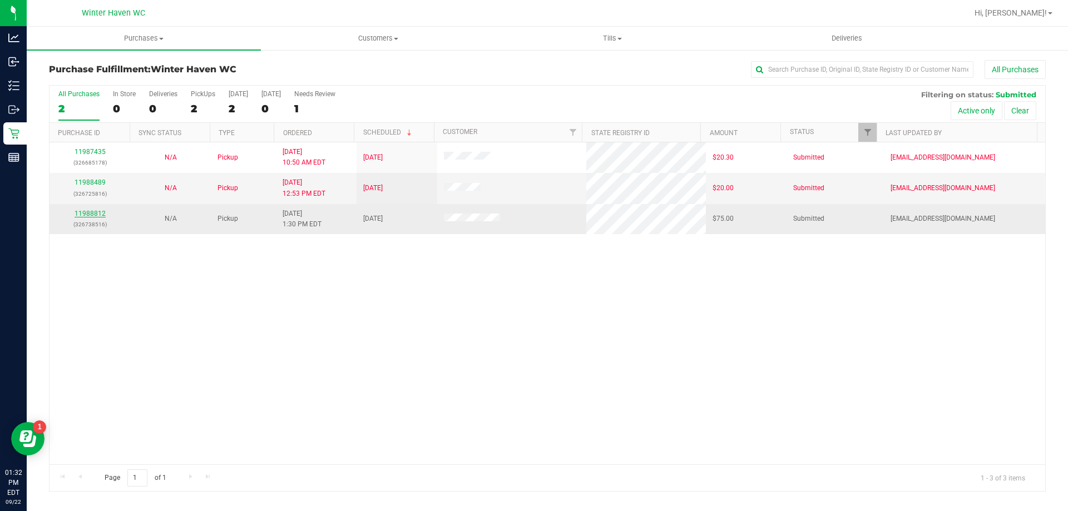
click at [92, 211] on link "11988812" at bounding box center [90, 214] width 31 height 8
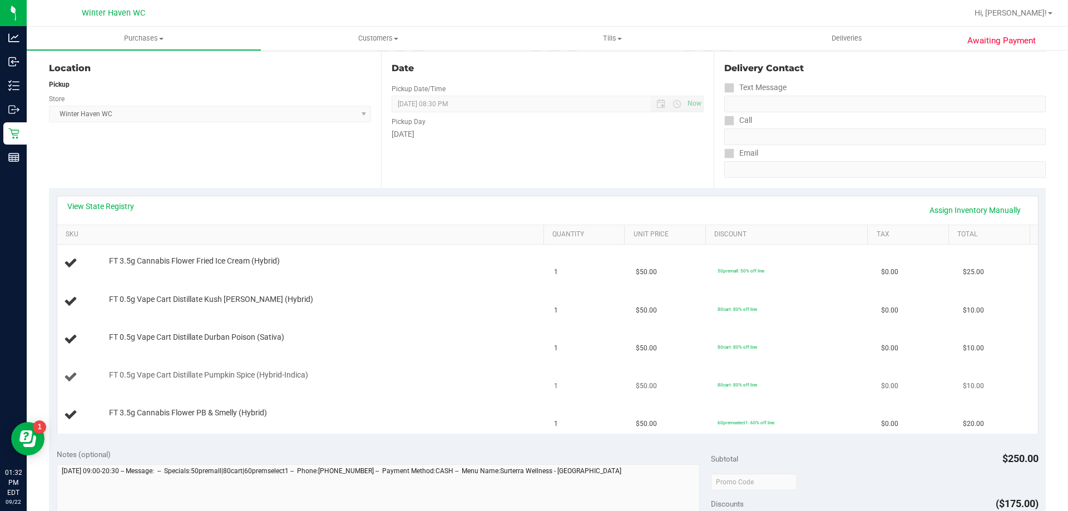
scroll to position [167, 0]
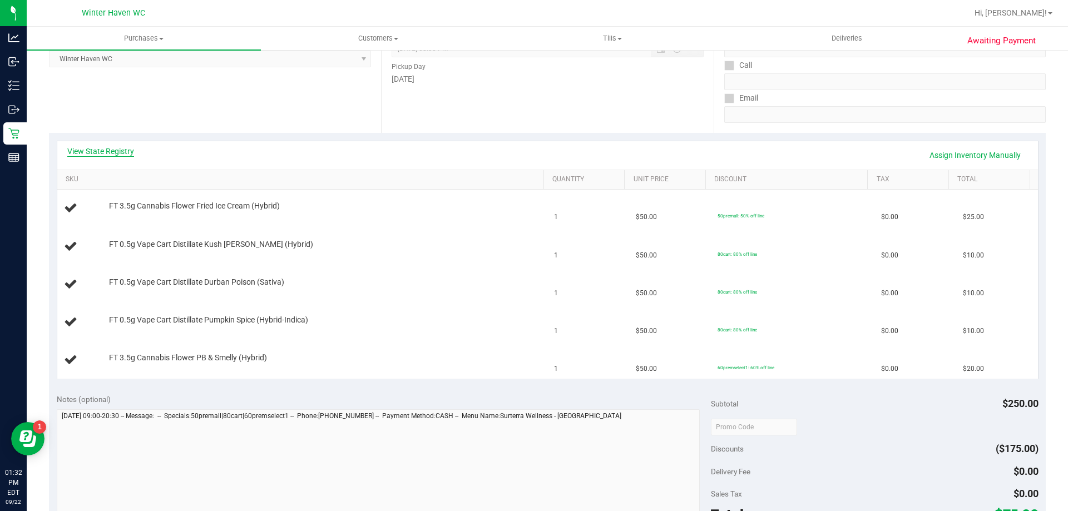
click at [121, 147] on link "View State Registry" at bounding box center [100, 151] width 67 height 11
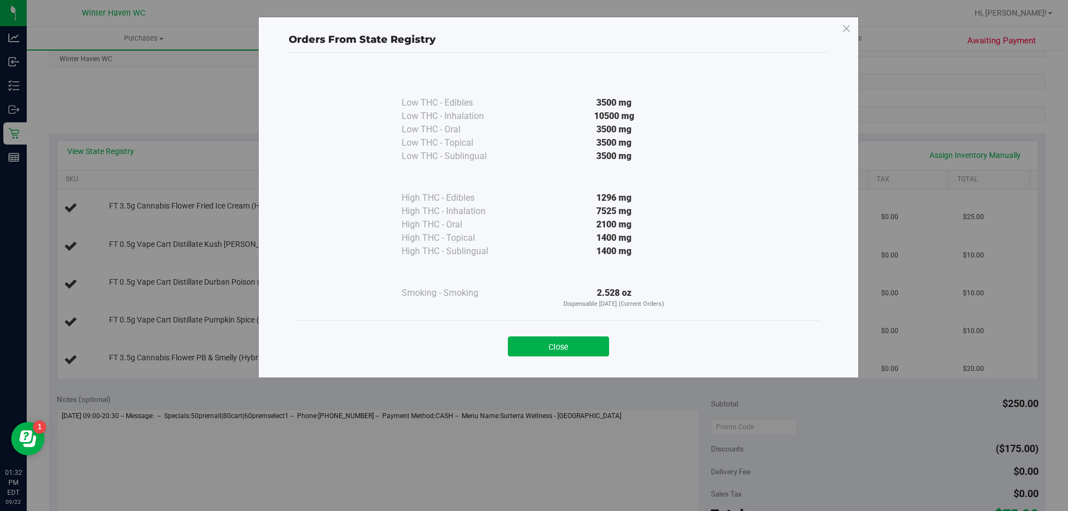
click at [543, 364] on div "Close" at bounding box center [558, 343] width 523 height 45
click at [541, 347] on button "Close" at bounding box center [558, 347] width 101 height 20
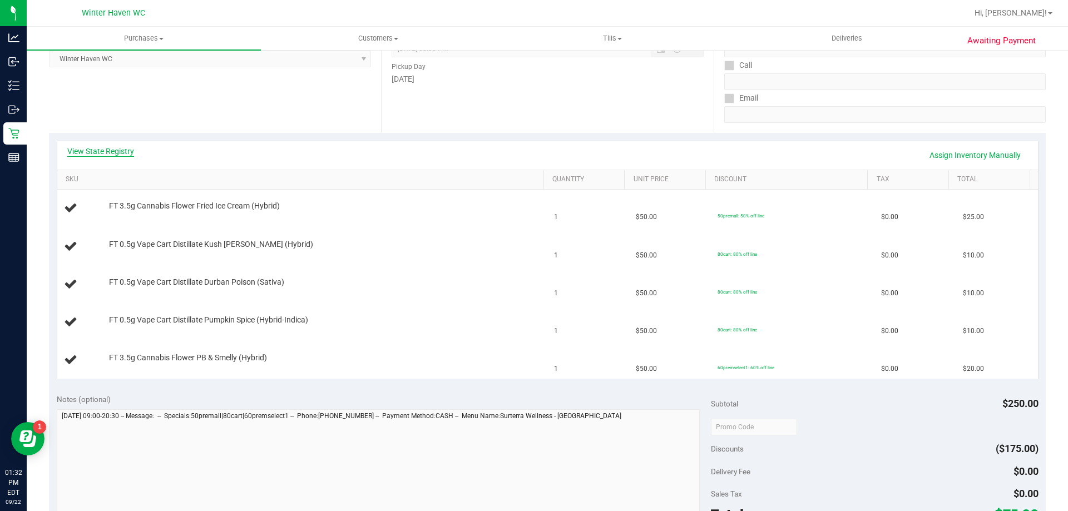
click at [125, 152] on link "View State Registry" at bounding box center [100, 151] width 67 height 11
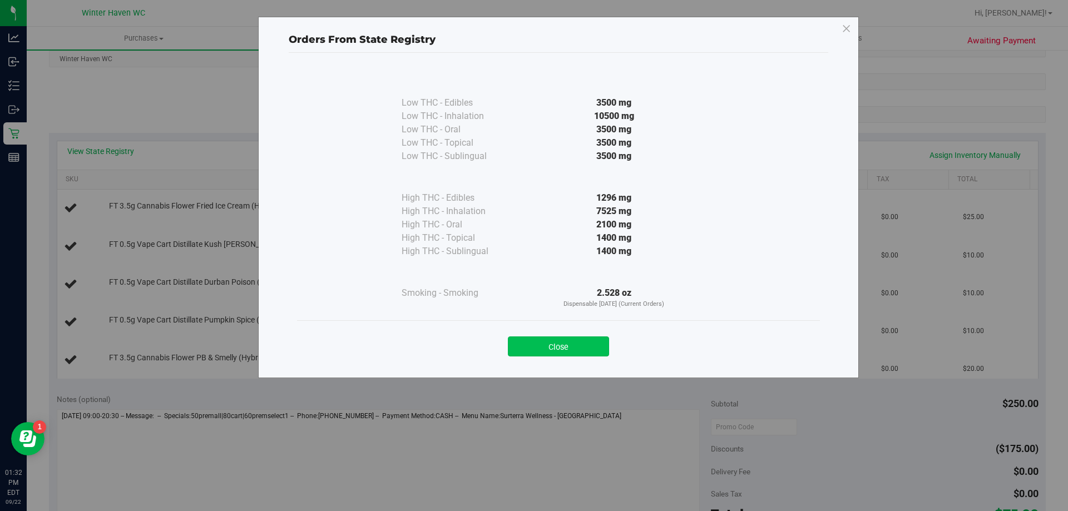
click at [604, 348] on button "Close" at bounding box center [558, 347] width 101 height 20
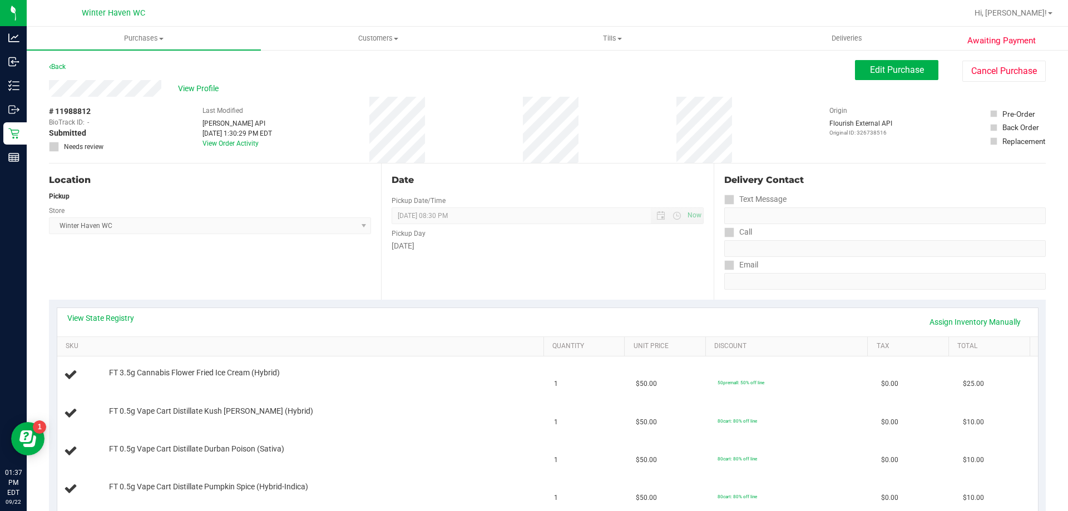
scroll to position [334, 0]
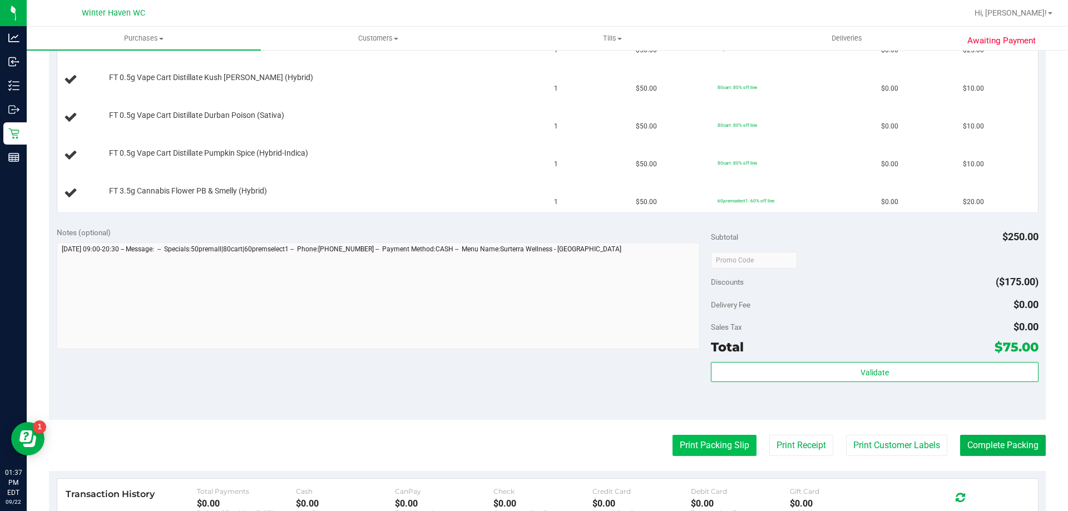
click at [682, 437] on button "Print Packing Slip" at bounding box center [715, 445] width 84 height 21
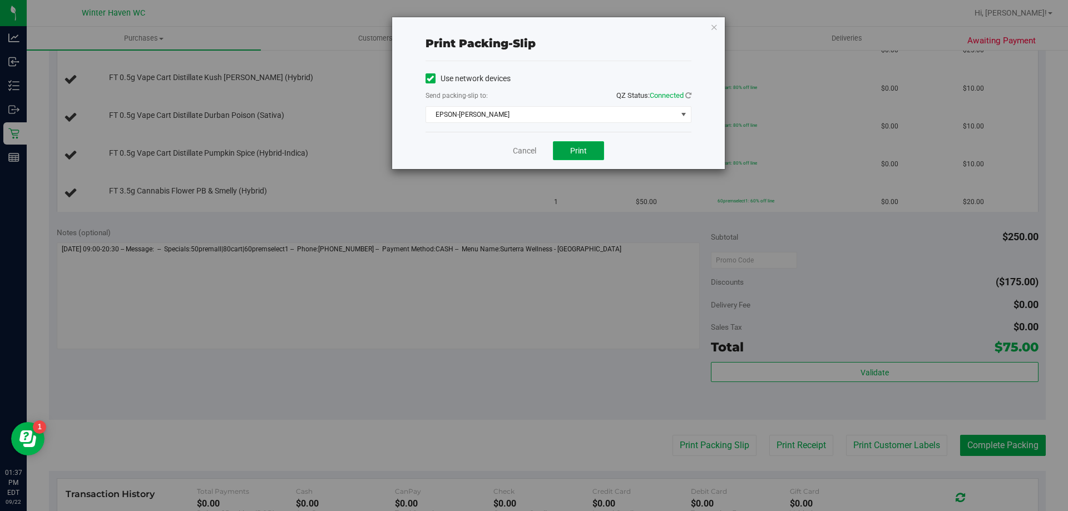
click at [568, 148] on button "Print" at bounding box center [578, 150] width 51 height 19
click at [533, 149] on link "Cancel" at bounding box center [524, 151] width 23 height 12
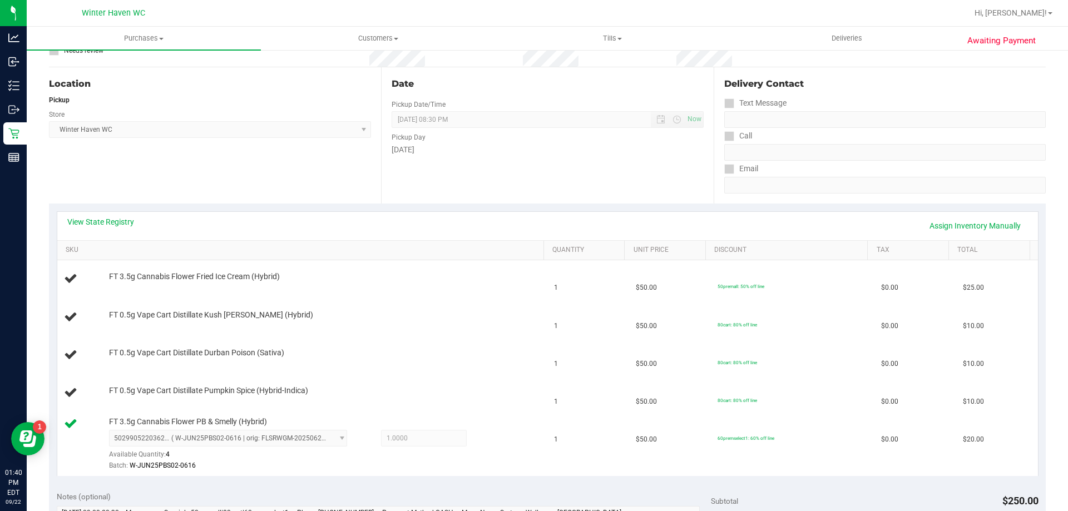
scroll to position [111, 0]
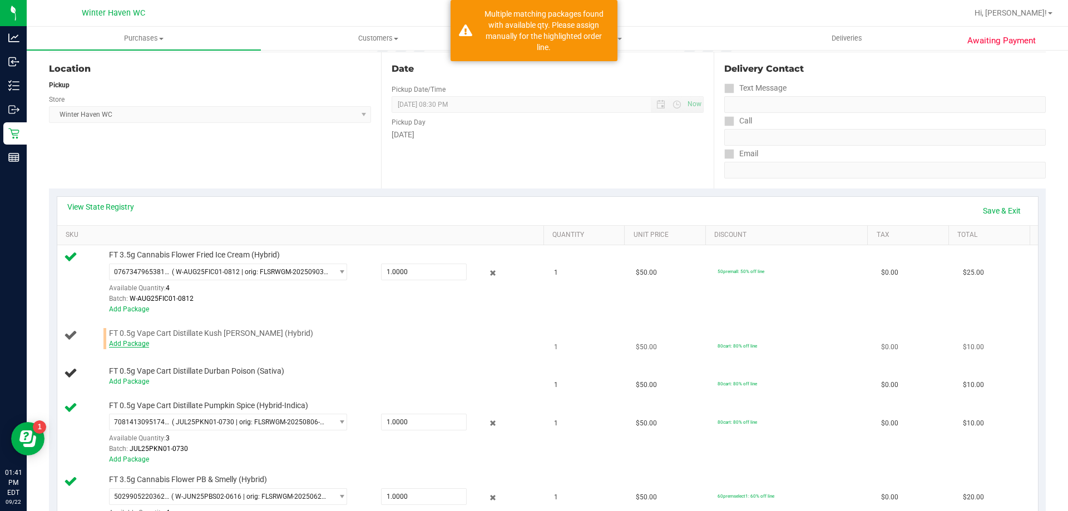
click at [141, 343] on link "Add Package" at bounding box center [129, 344] width 40 height 8
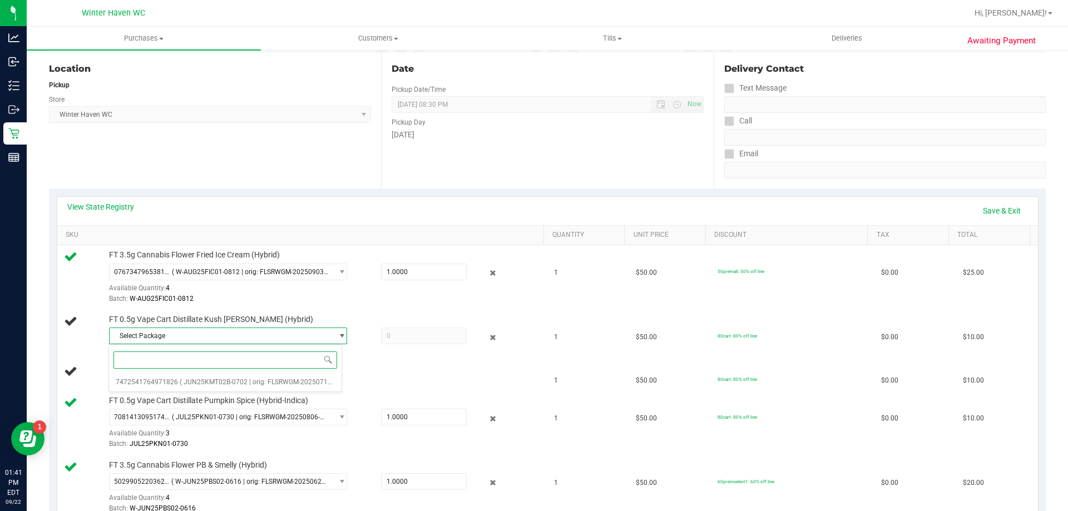
click at [242, 351] on span at bounding box center [225, 360] width 233 height 26
click at [239, 380] on span "( JUN25KMT02B-0702 | orig: FLSRWGM-20250710-213 )" at bounding box center [264, 382] width 169 height 8
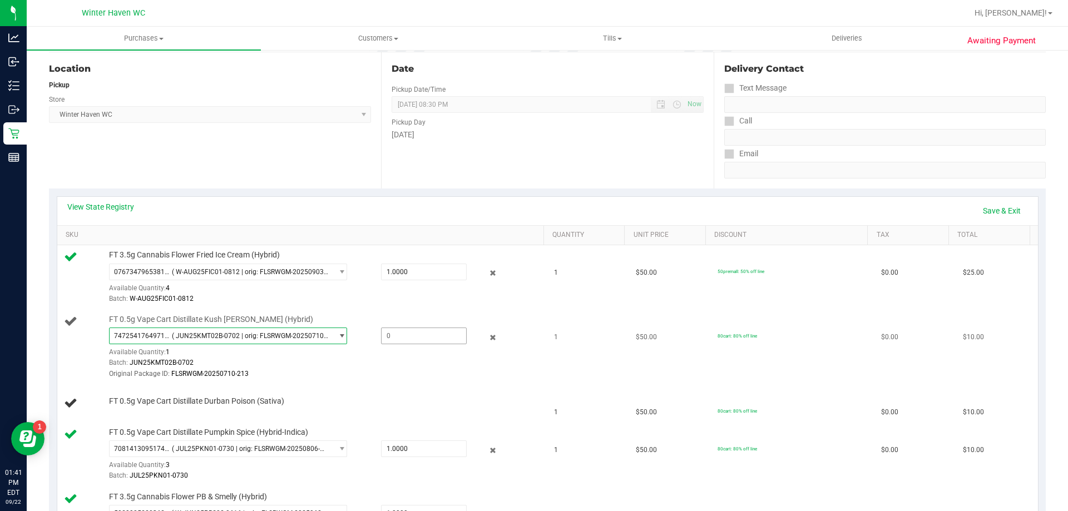
click at [384, 338] on span at bounding box center [424, 336] width 86 height 17
type input "1"
type input "1.0000"
click at [341, 362] on div "Batch: JUN25KMT02B-0702" at bounding box center [324, 363] width 430 height 11
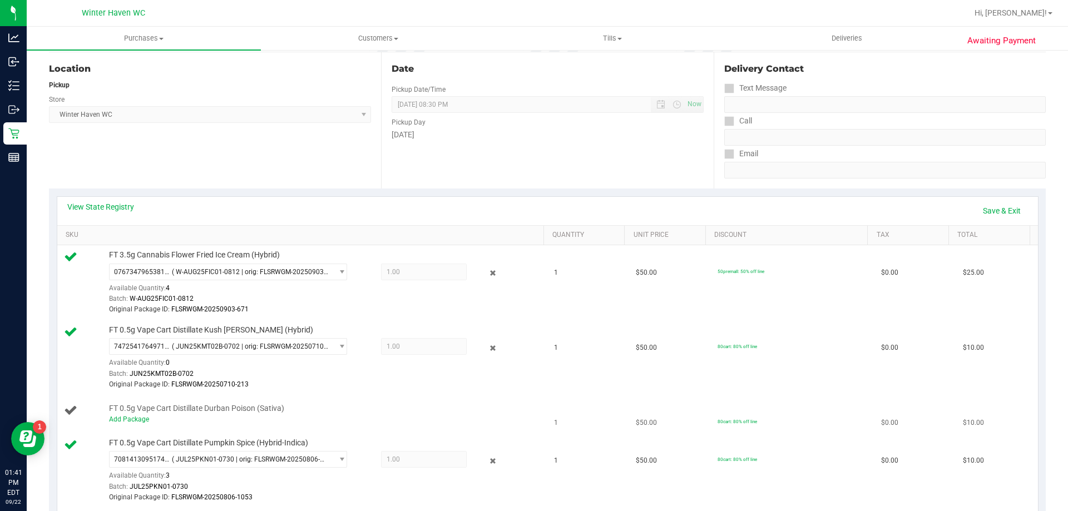
click at [147, 420] on div "Add Package" at bounding box center [324, 420] width 430 height 11
click at [143, 419] on link "Add Package" at bounding box center [129, 420] width 40 height 8
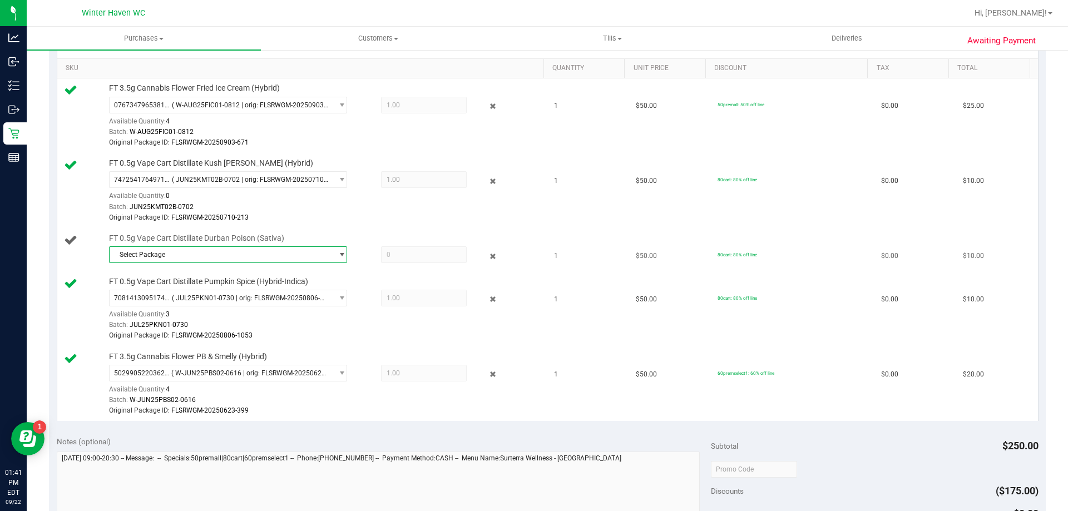
click at [258, 259] on span "Select Package" at bounding box center [221, 255] width 223 height 16
click at [252, 298] on span "( JUL25DBP01B-0709 | orig: FLSRWGM-20250716-930 )" at bounding box center [263, 301] width 166 height 8
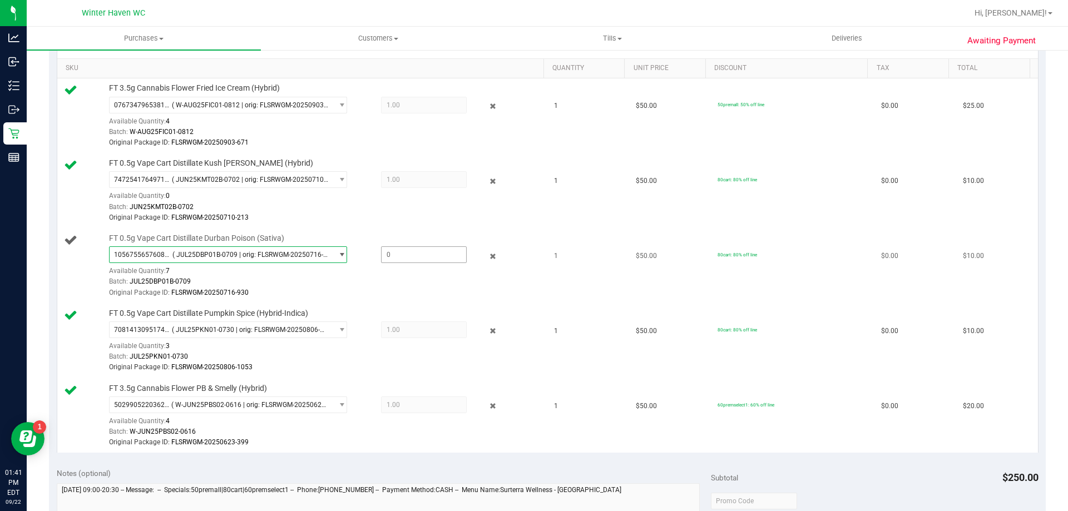
click at [397, 249] on span at bounding box center [424, 255] width 86 height 17
type input "1"
type input "1.0000"
click at [402, 280] on div "Batch: JUL25DBP01B-0709" at bounding box center [324, 282] width 430 height 11
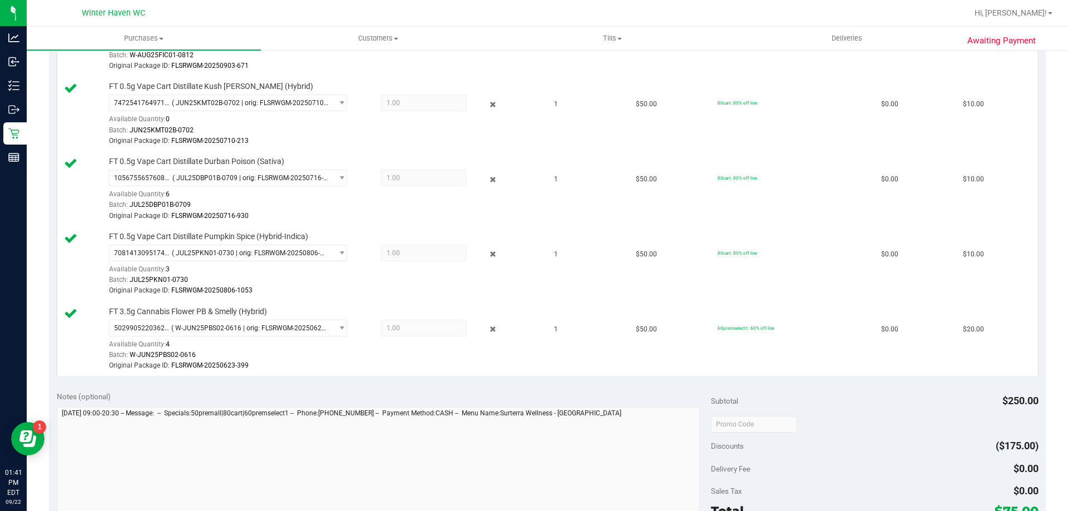
scroll to position [445, 0]
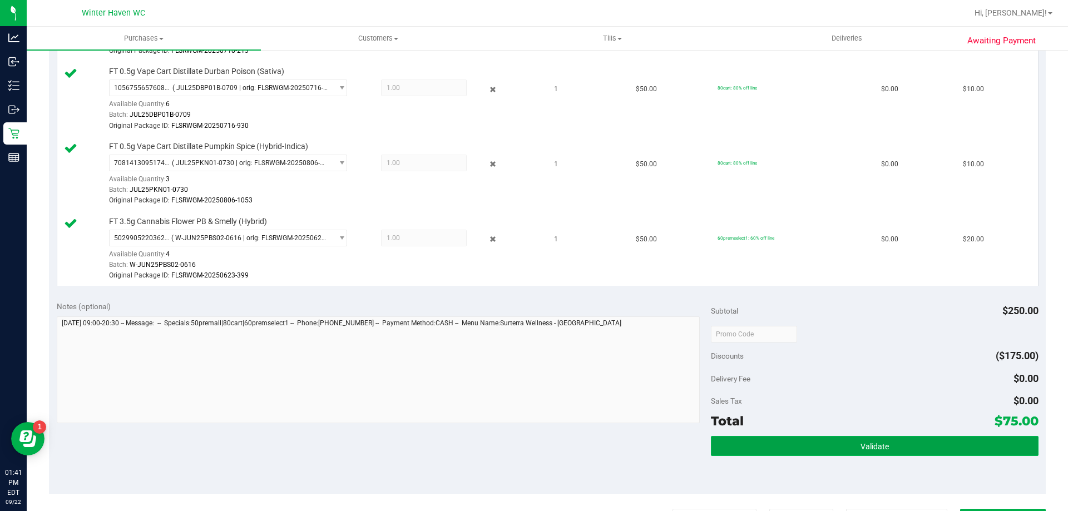
click at [935, 439] on button "Validate" at bounding box center [874, 446] width 327 height 20
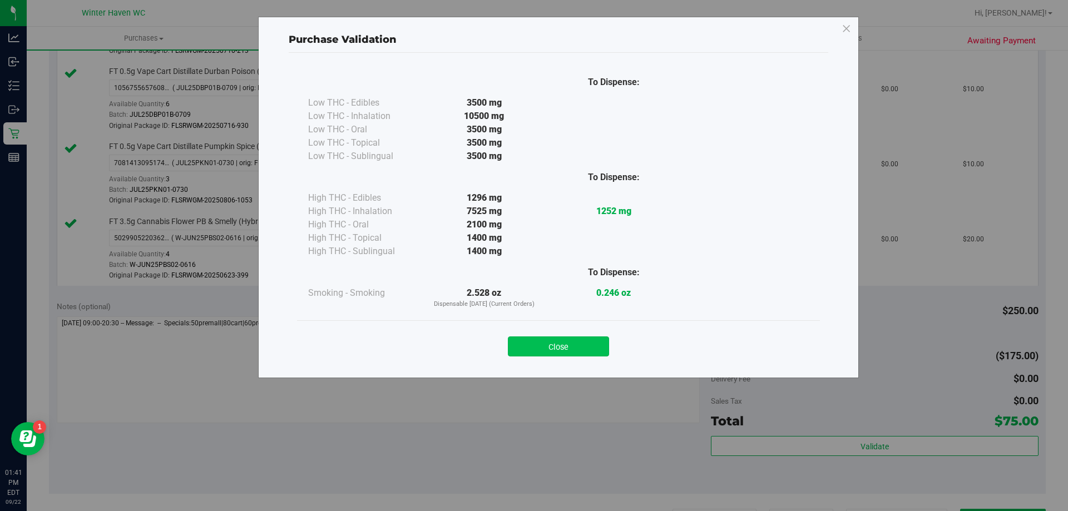
click at [531, 348] on button "Close" at bounding box center [558, 347] width 101 height 20
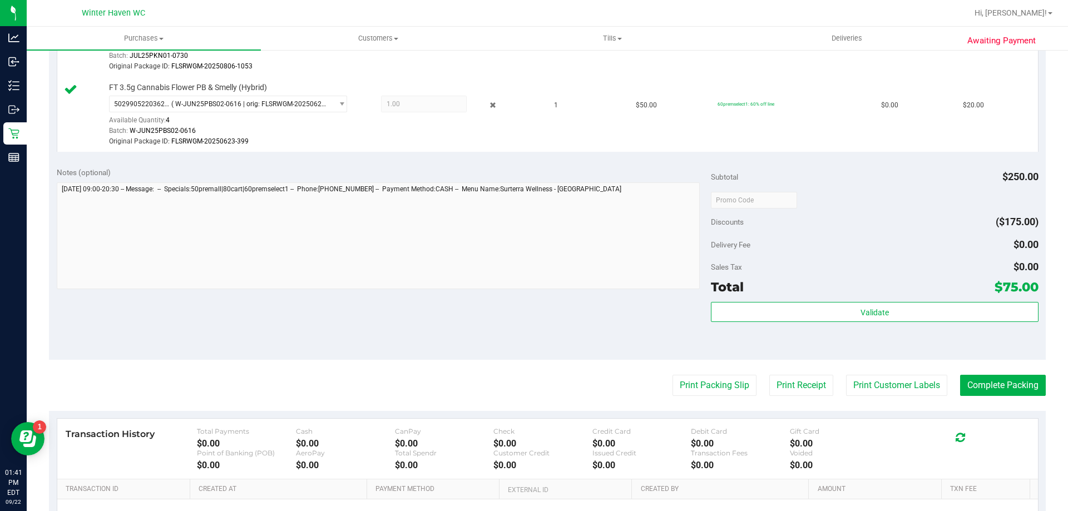
scroll to position [668, 0]
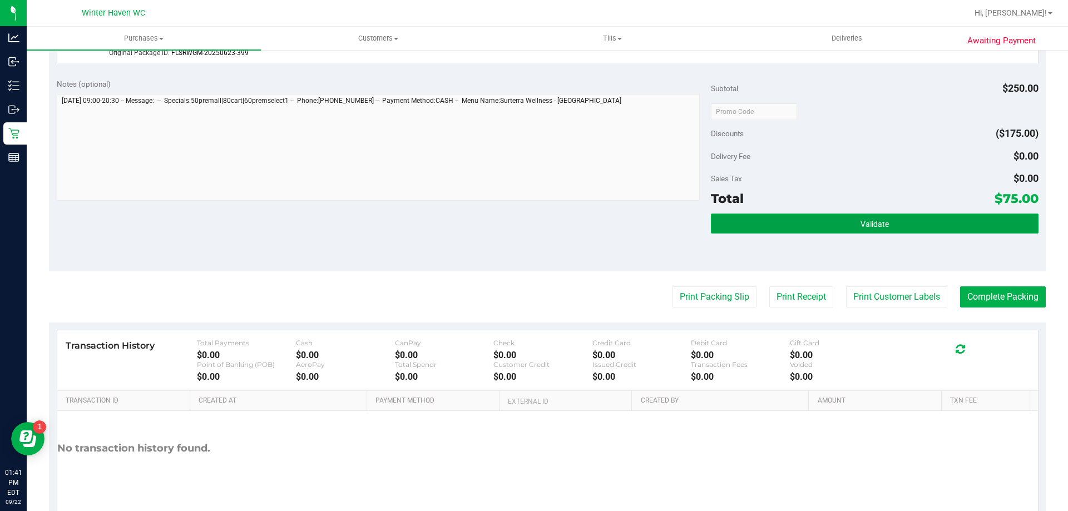
click at [950, 229] on button "Validate" at bounding box center [874, 224] width 327 height 20
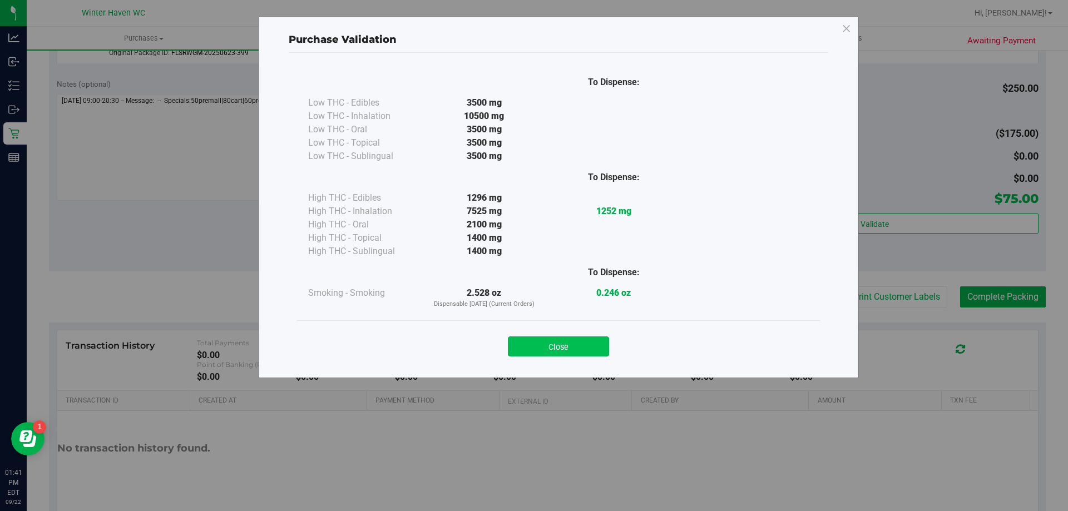
click at [569, 340] on button "Close" at bounding box center [558, 347] width 101 height 20
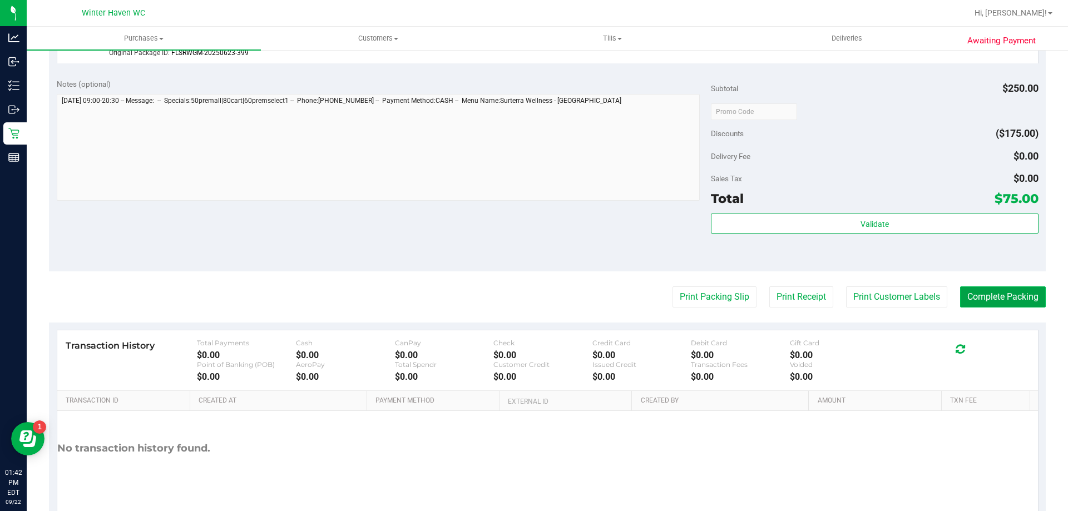
click at [1002, 300] on button "Complete Packing" at bounding box center [1003, 297] width 86 height 21
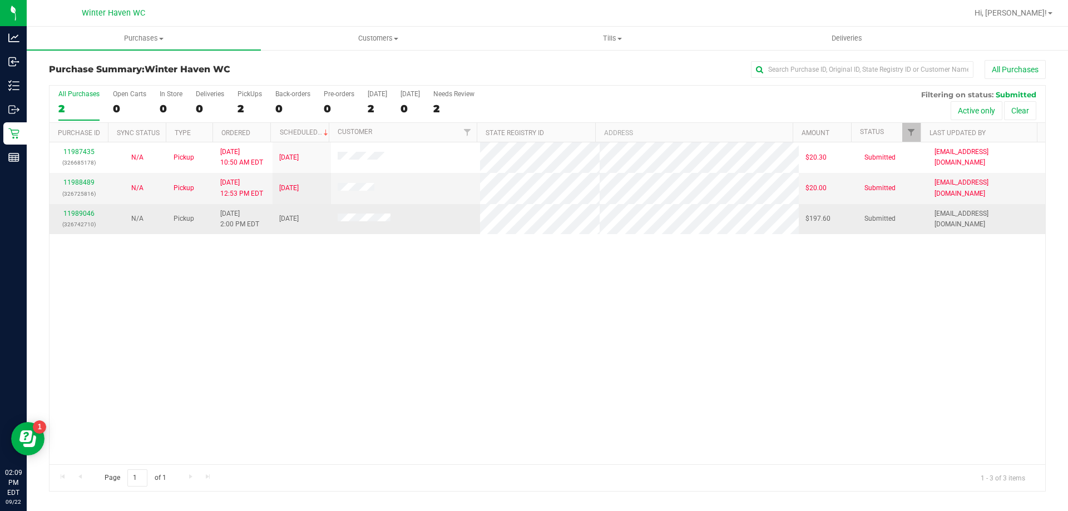
click at [81, 218] on div "11989046 (326742710)" at bounding box center [78, 219] width 45 height 21
click at [82, 214] on link "11989046" at bounding box center [78, 214] width 31 height 8
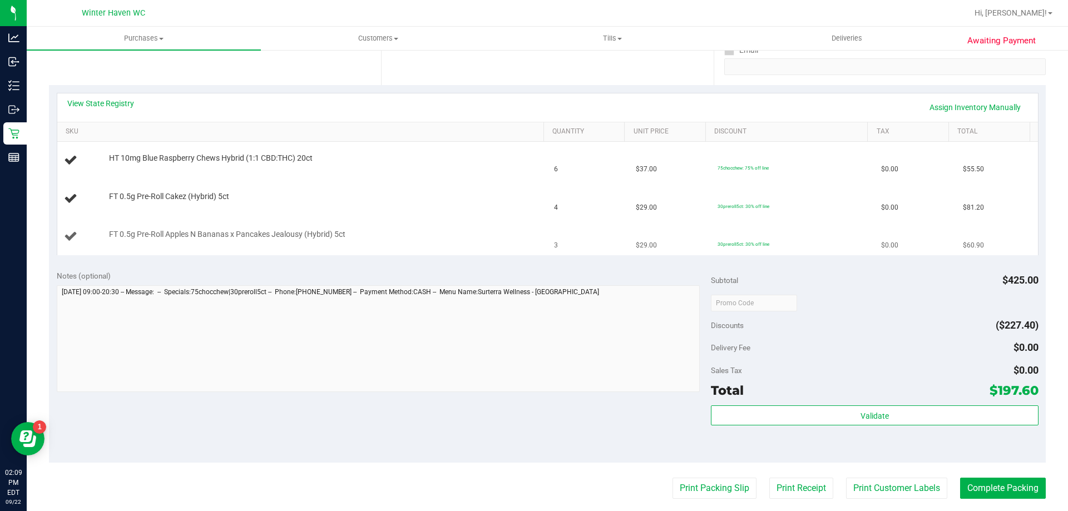
scroll to position [223, 0]
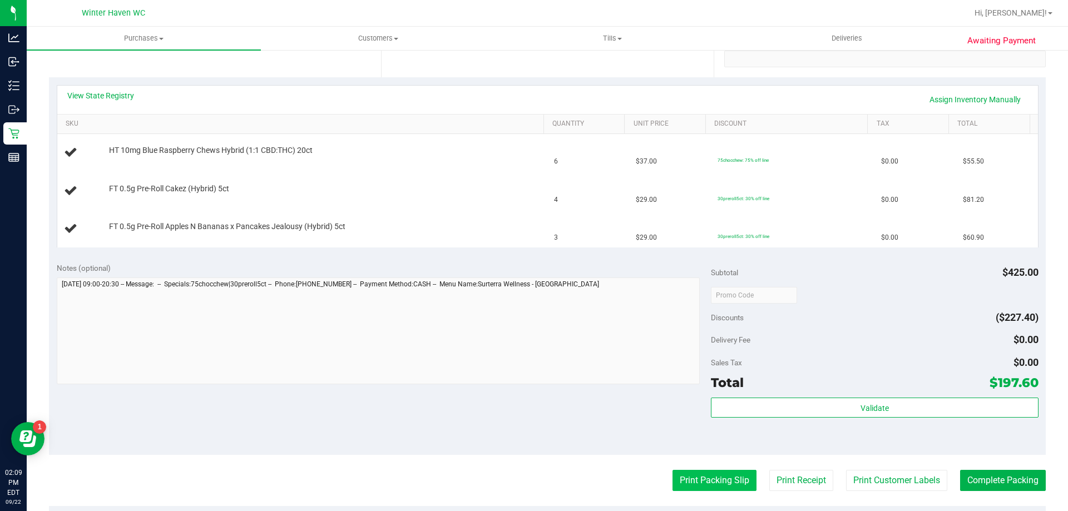
click at [679, 486] on button "Print Packing Slip" at bounding box center [715, 480] width 84 height 21
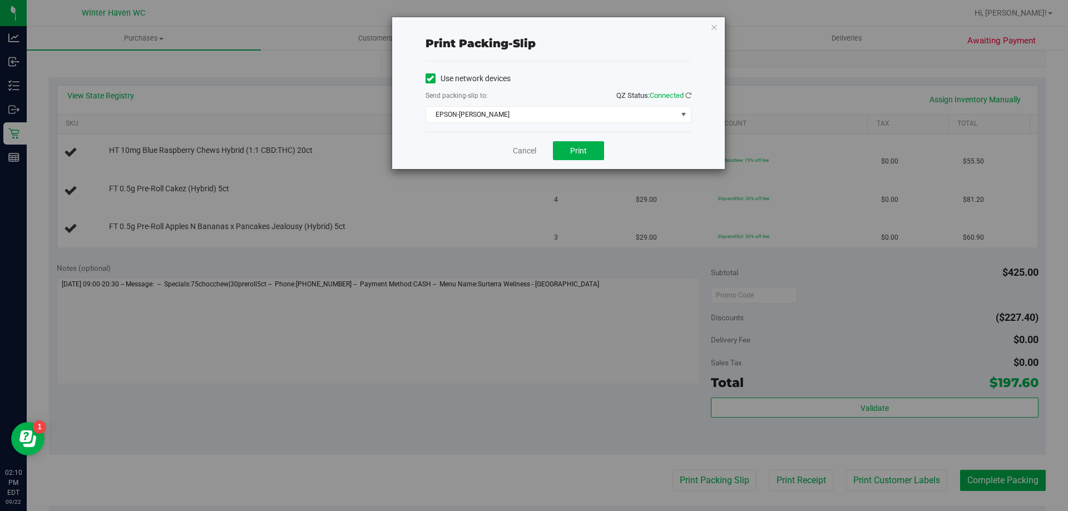
drag, startPoint x: 499, startPoint y: 151, endPoint x: 504, endPoint y: 155, distance: 6.8
click at [499, 151] on div "Cancel Print" at bounding box center [559, 150] width 266 height 37
click at [541, 153] on div "Cancel Print" at bounding box center [559, 150] width 266 height 37
click at [523, 153] on link "Cancel" at bounding box center [524, 151] width 23 height 12
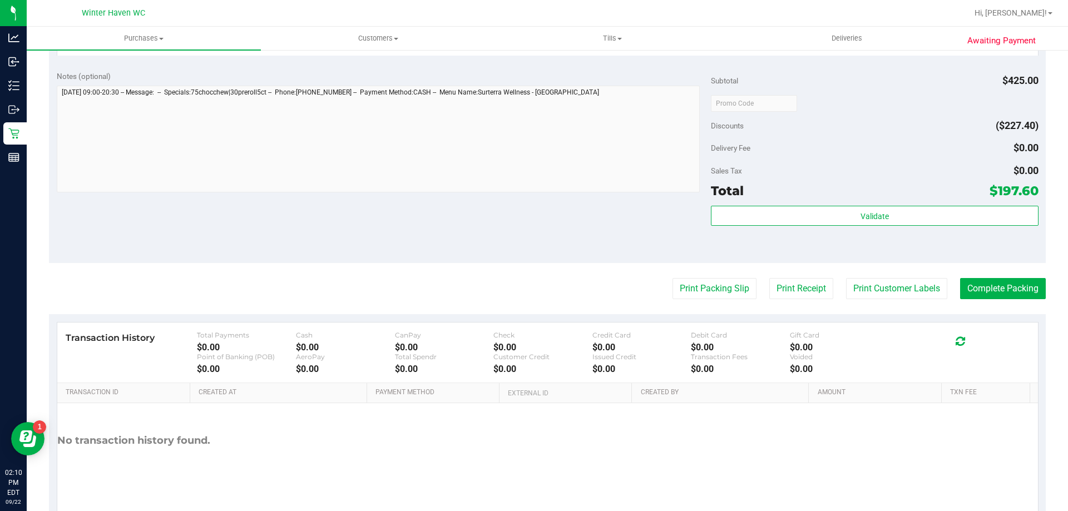
scroll to position [448, 0]
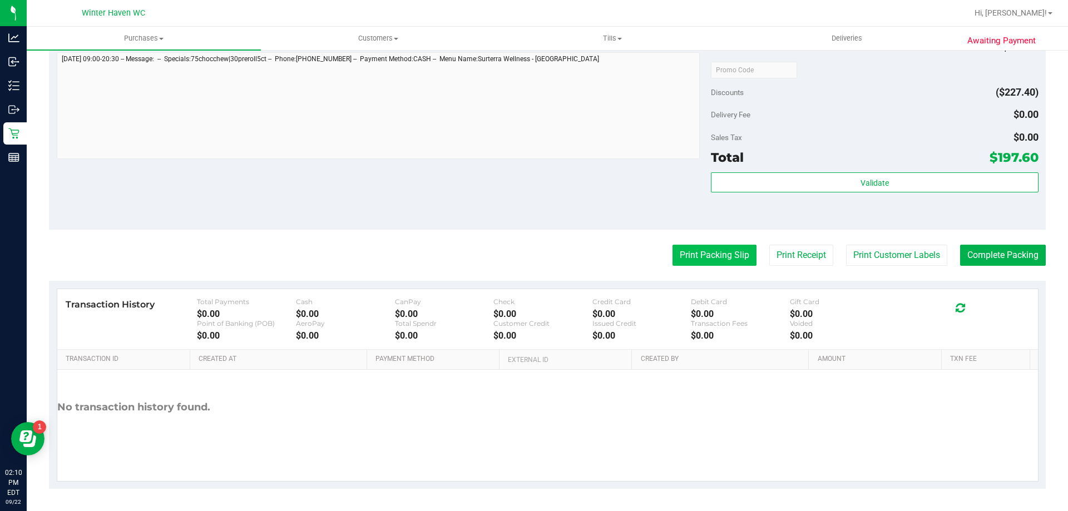
click at [689, 247] on button "Print Packing Slip" at bounding box center [715, 255] width 84 height 21
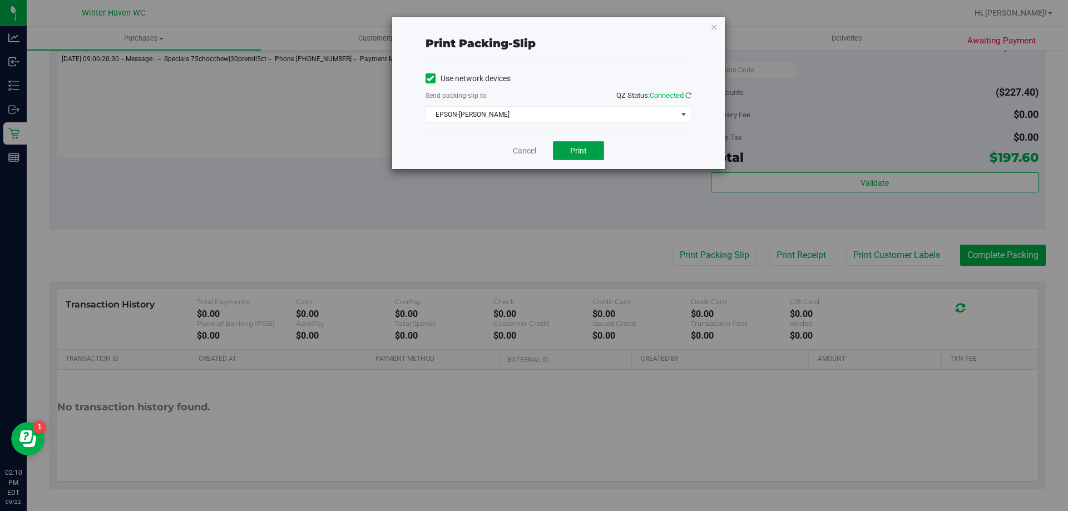
click at [571, 147] on button "Print" at bounding box center [578, 150] width 51 height 19
click at [526, 154] on link "Cancel" at bounding box center [524, 151] width 23 height 12
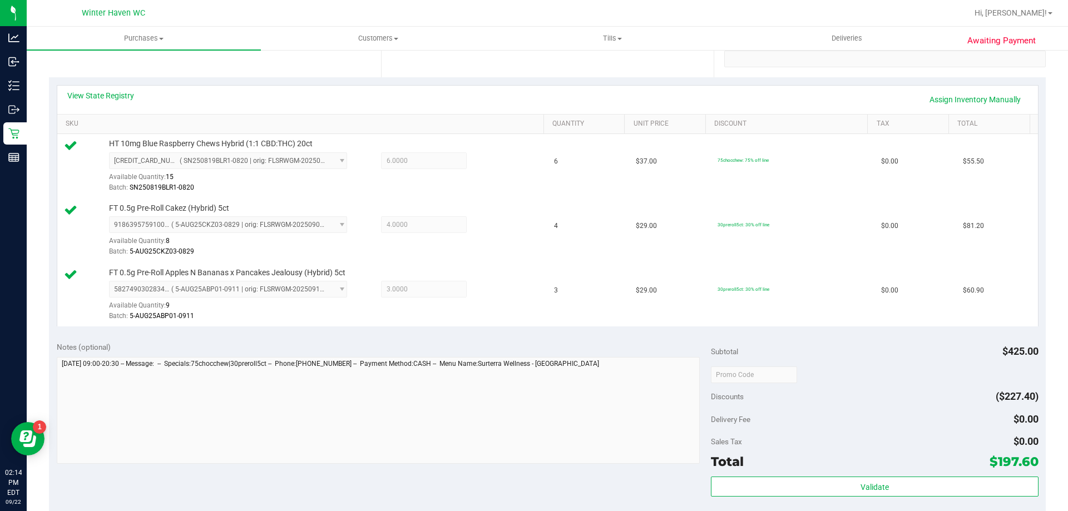
scroll to position [392, 0]
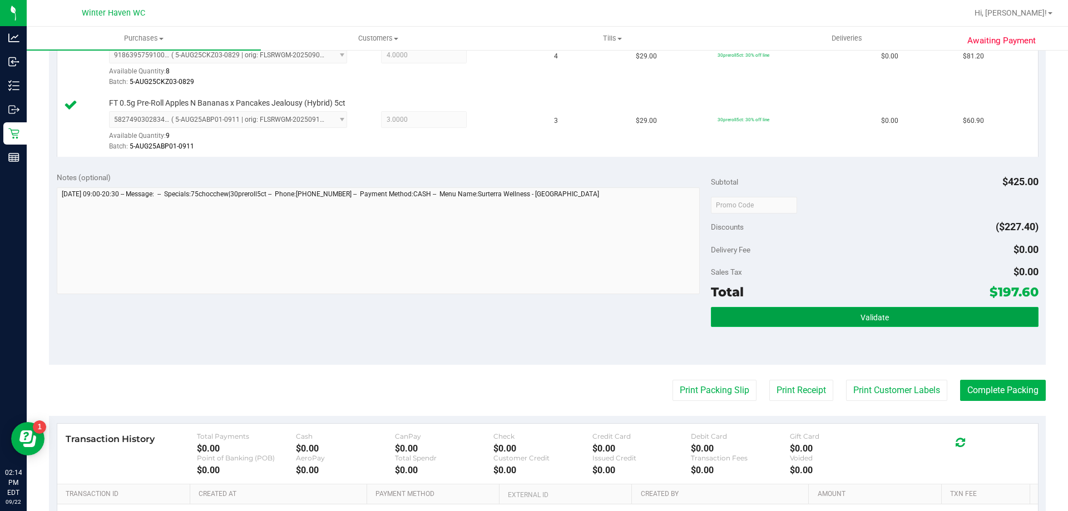
click at [854, 327] on button "Validate" at bounding box center [874, 317] width 327 height 20
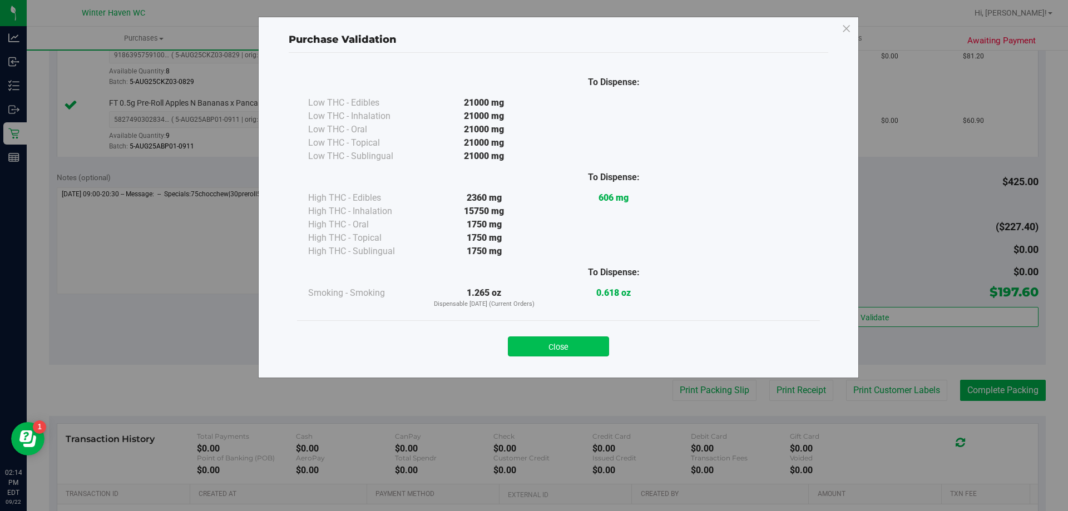
click at [584, 343] on button "Close" at bounding box center [558, 347] width 101 height 20
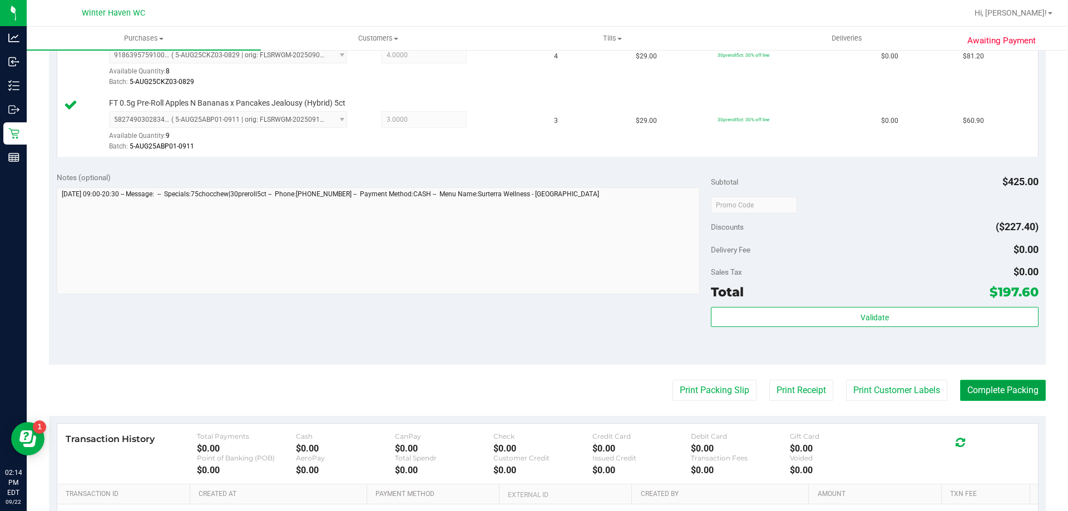
click at [990, 387] on button "Complete Packing" at bounding box center [1003, 390] width 86 height 21
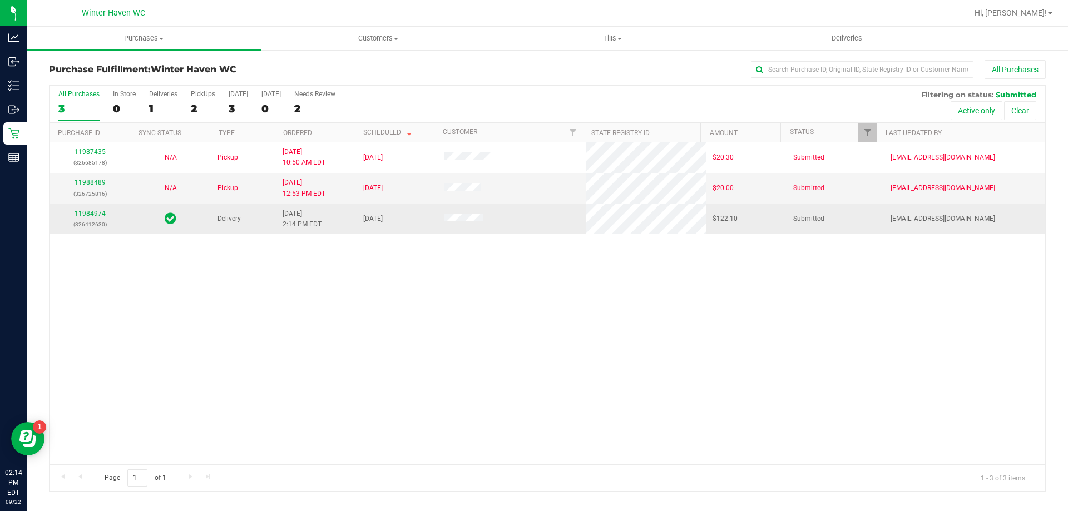
click at [102, 216] on link "11984974" at bounding box center [90, 214] width 31 height 8
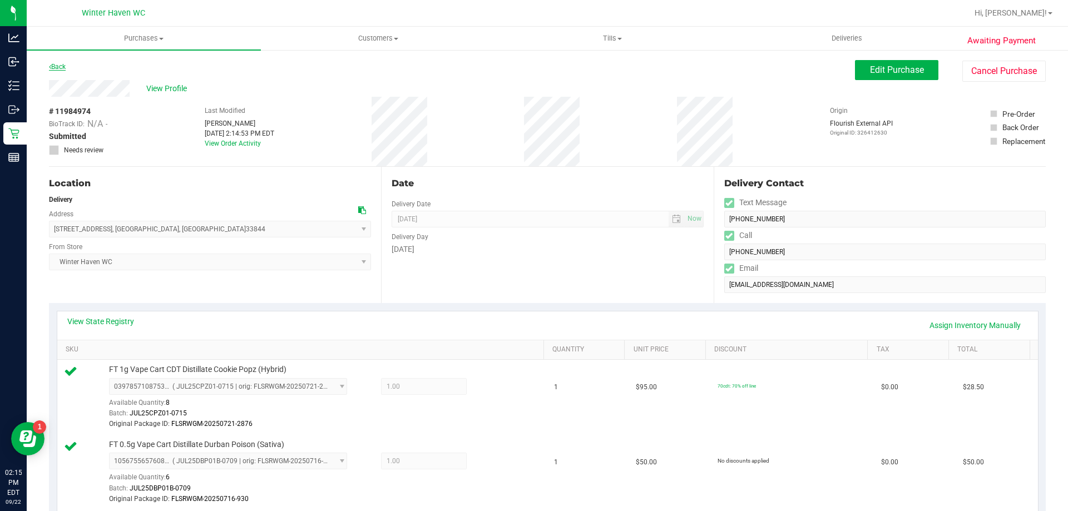
click at [62, 67] on link "Back" at bounding box center [57, 67] width 17 height 8
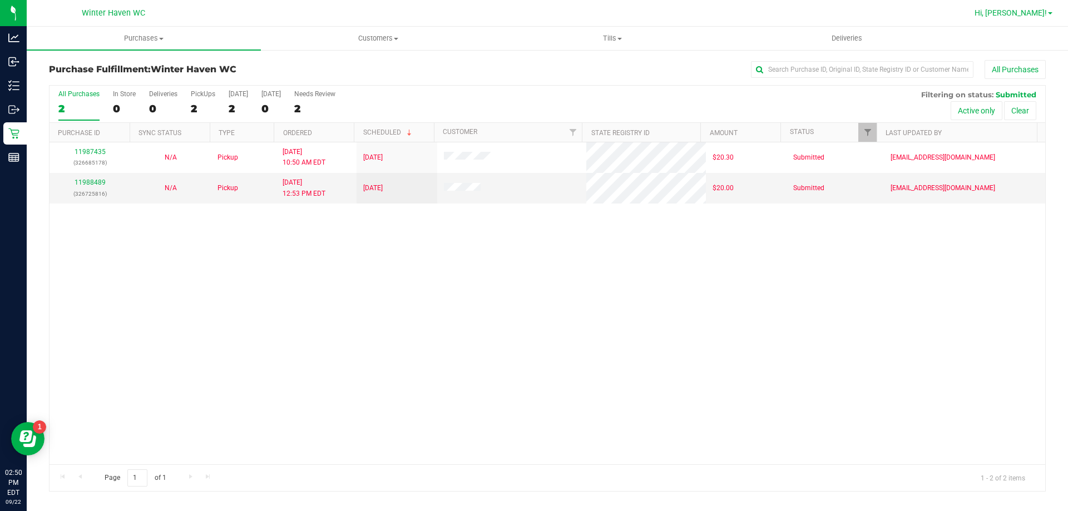
click at [1046, 13] on span "Hi, [PERSON_NAME]!" at bounding box center [1011, 12] width 72 height 9
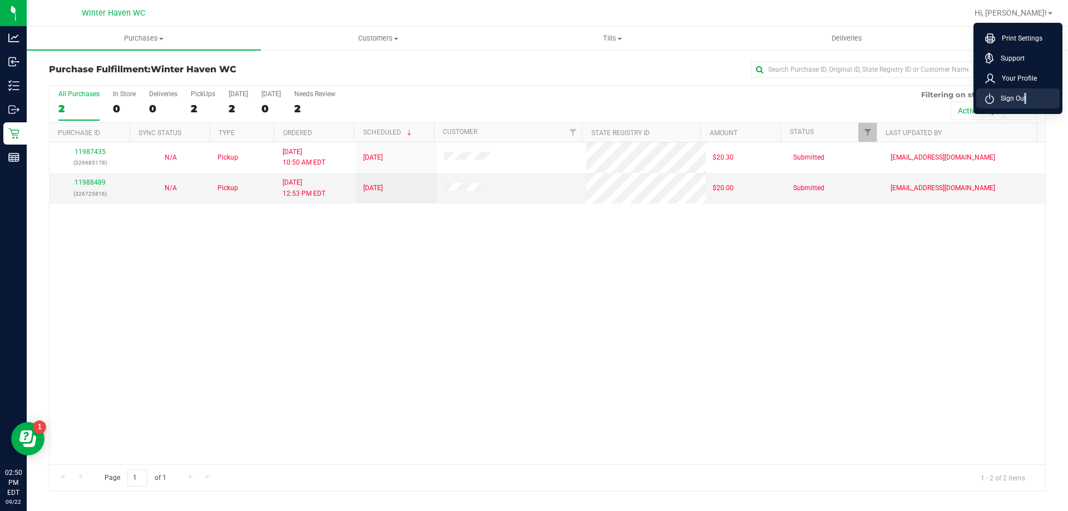
click at [1022, 101] on span "Sign Out" at bounding box center [1010, 98] width 32 height 11
